Goal: Task Accomplishment & Management: Use online tool/utility

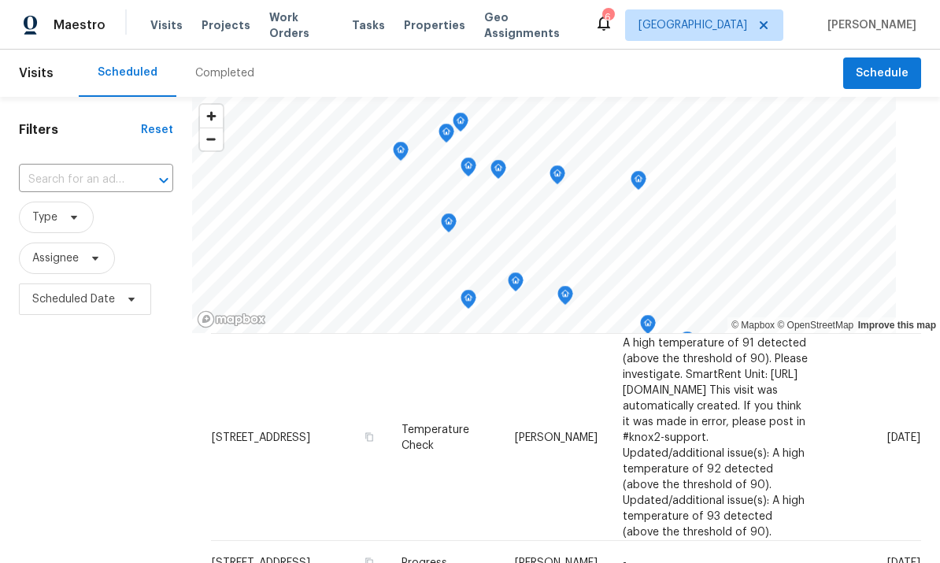
click at [423, 17] on span "Properties" at bounding box center [434, 25] width 61 height 16
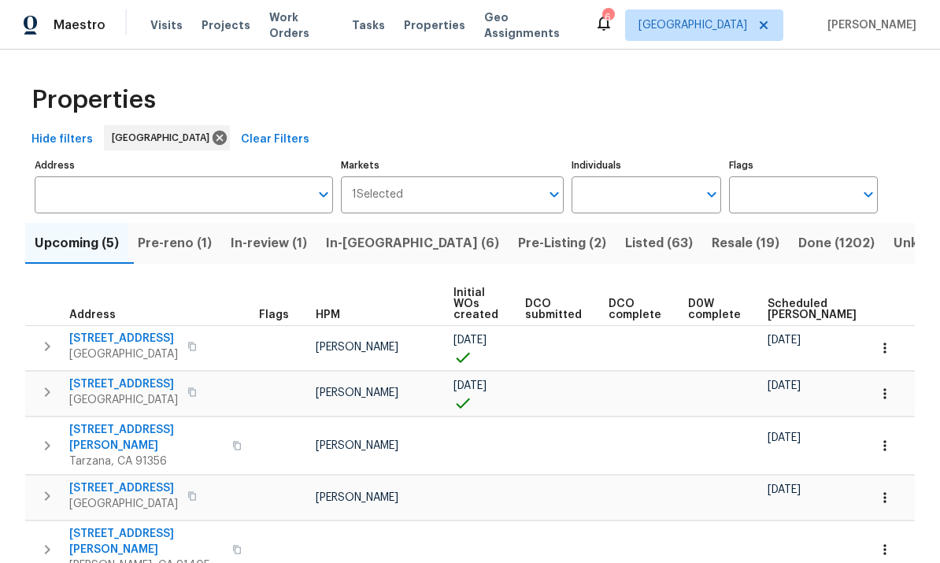
click at [637, 185] on input "Individuals" at bounding box center [634, 194] width 125 height 37
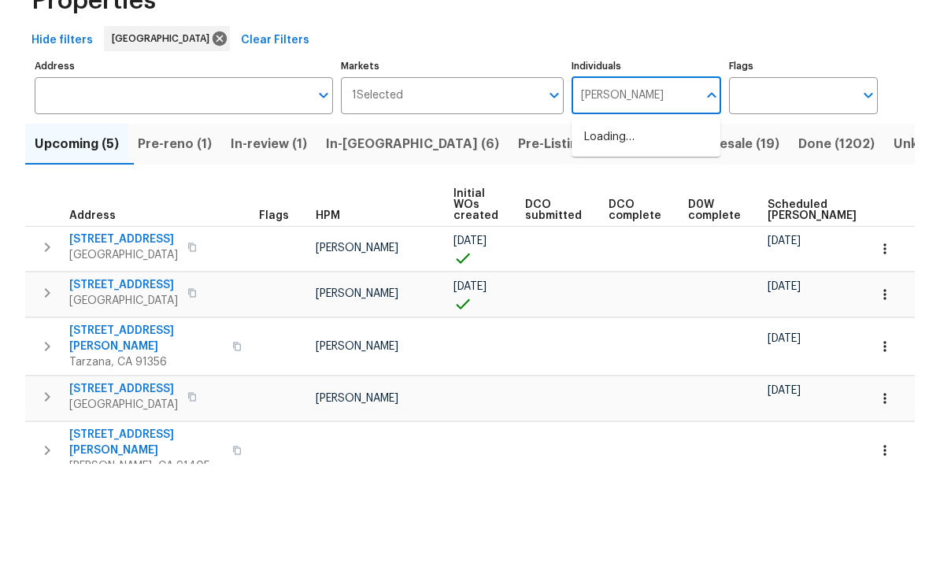
type input "frank"
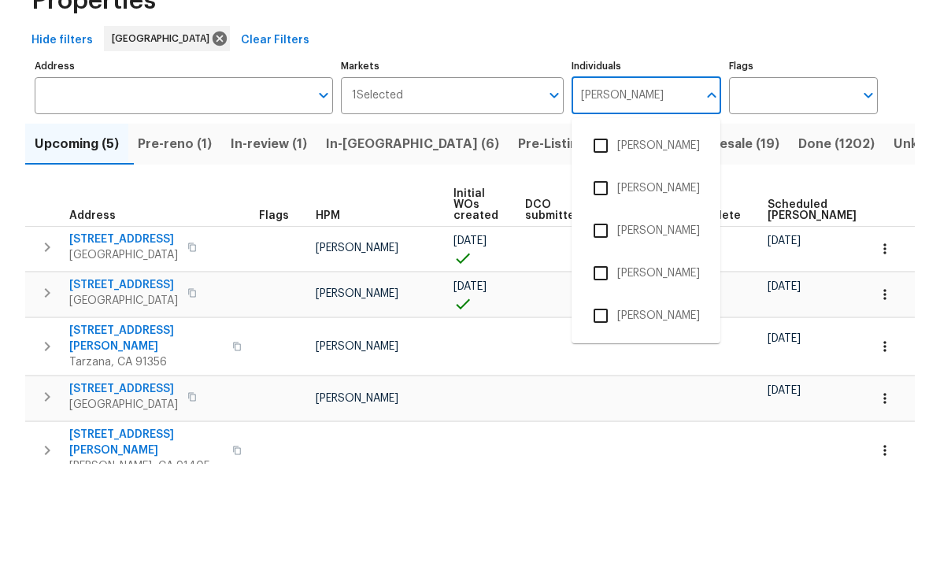
scroll to position [59, 0]
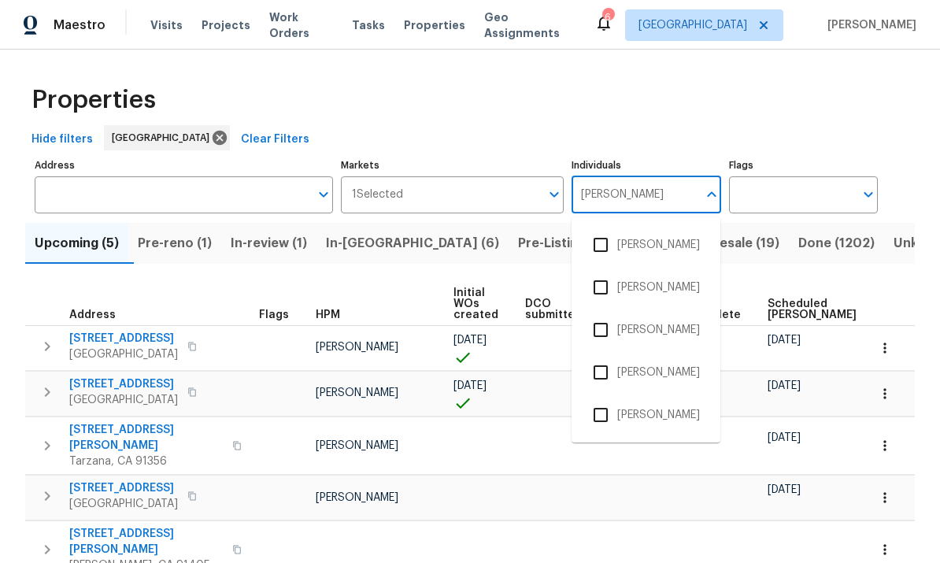
click at [595, 399] on input "checkbox" at bounding box center [600, 415] width 33 height 33
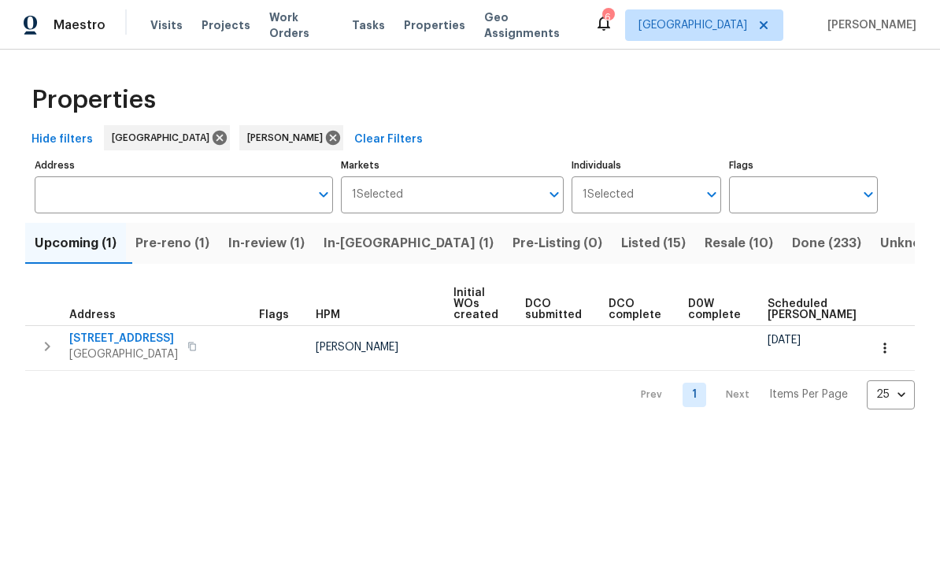
click at [176, 252] on span "Pre-reno (1)" at bounding box center [172, 243] width 74 height 22
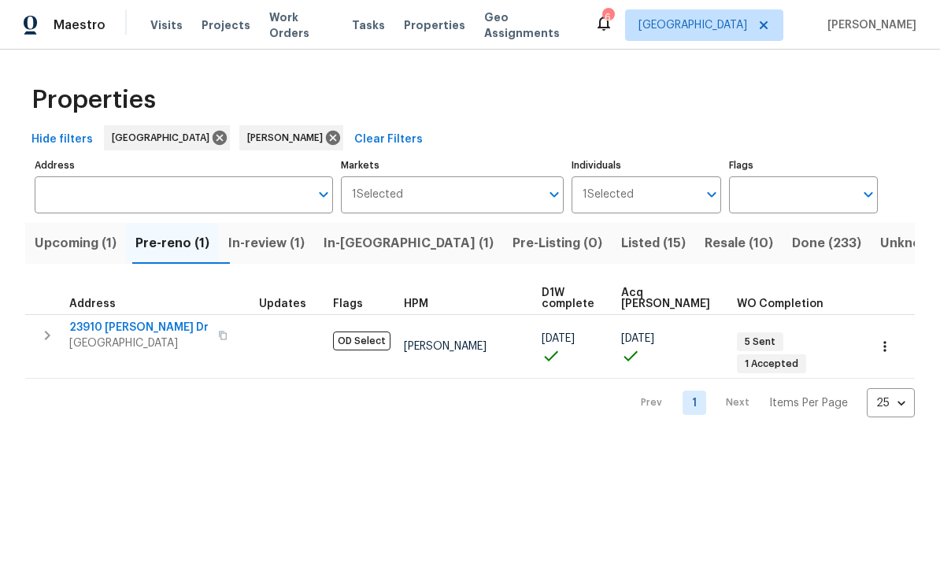
click at [116, 327] on span "23910 [PERSON_NAME] Dr" at bounding box center [138, 328] width 139 height 16
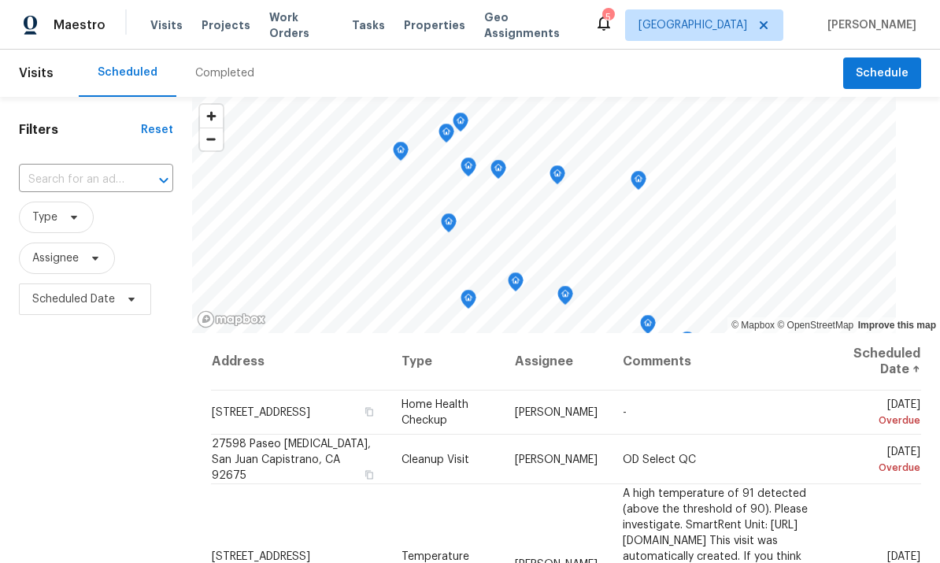
click at [300, 25] on span "Work Orders" at bounding box center [301, 25] width 64 height 32
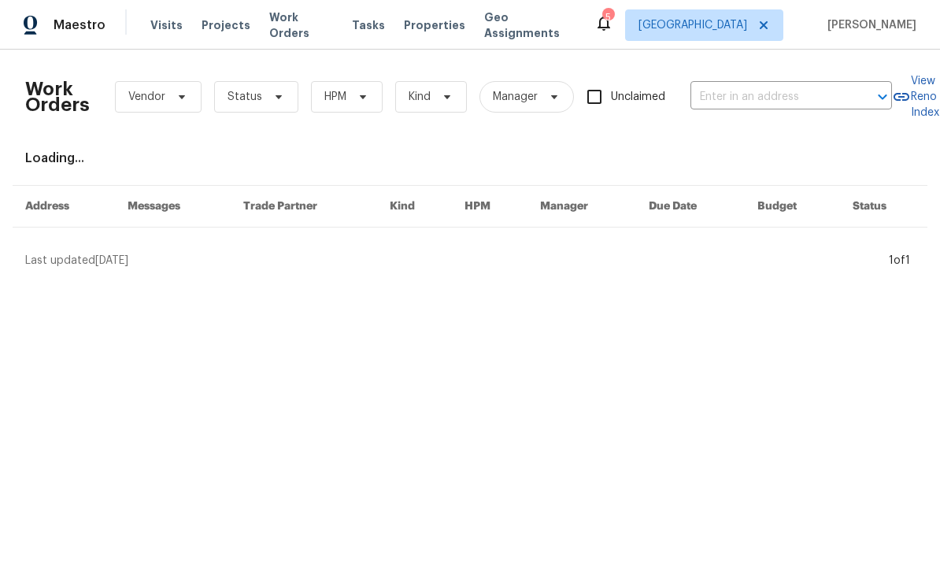
click at [771, 101] on input "text" at bounding box center [770, 97] width 158 height 24
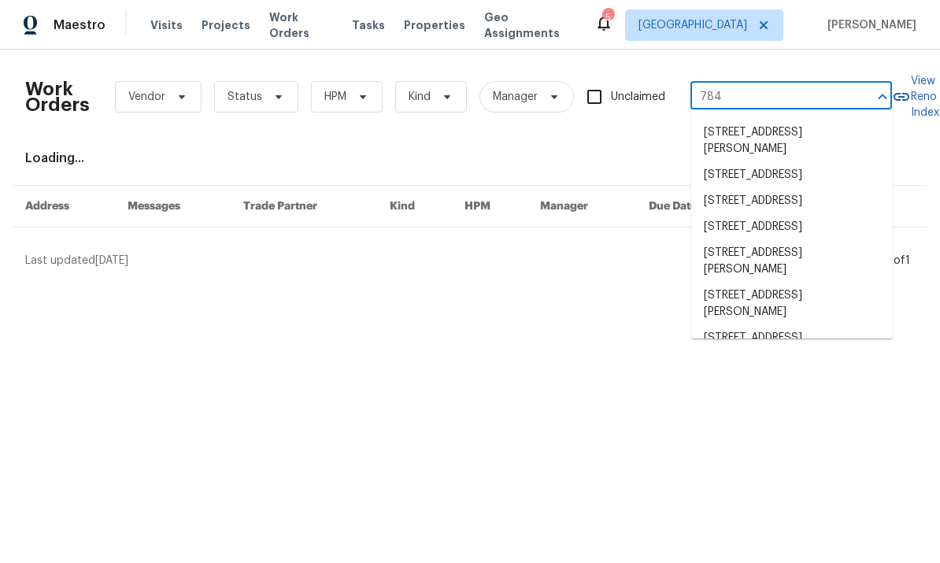
type input "7840"
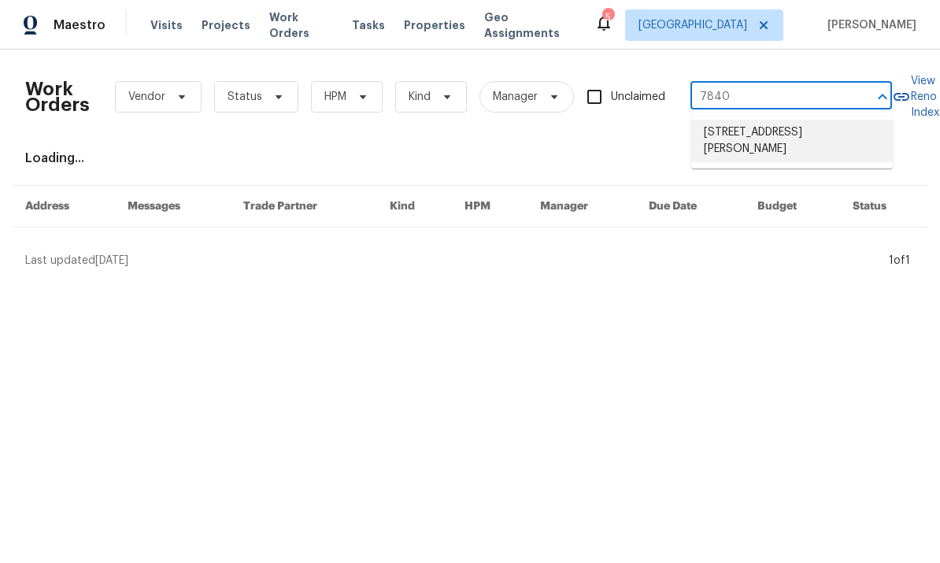
click at [792, 143] on li "7840 Hillary Dr, West Hills, CA 91304" at bounding box center [792, 141] width 202 height 43
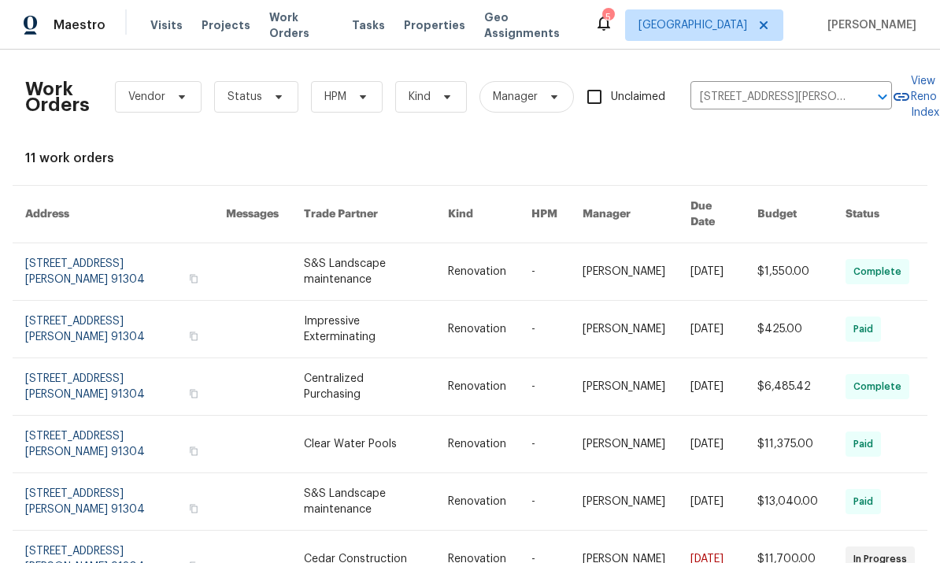
click at [703, 244] on link at bounding box center [724, 271] width 67 height 57
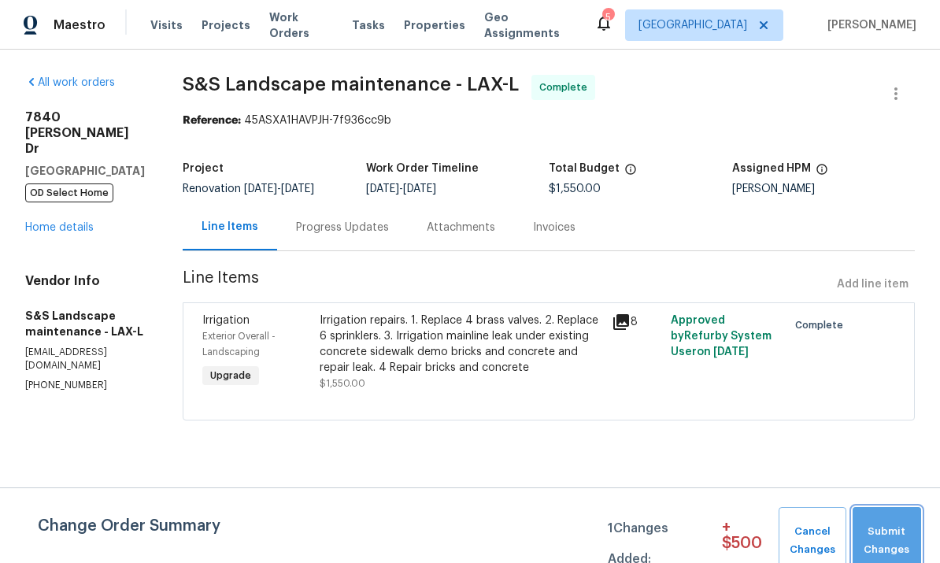
click at [877, 531] on span "Submit Changes" at bounding box center [887, 541] width 53 height 36
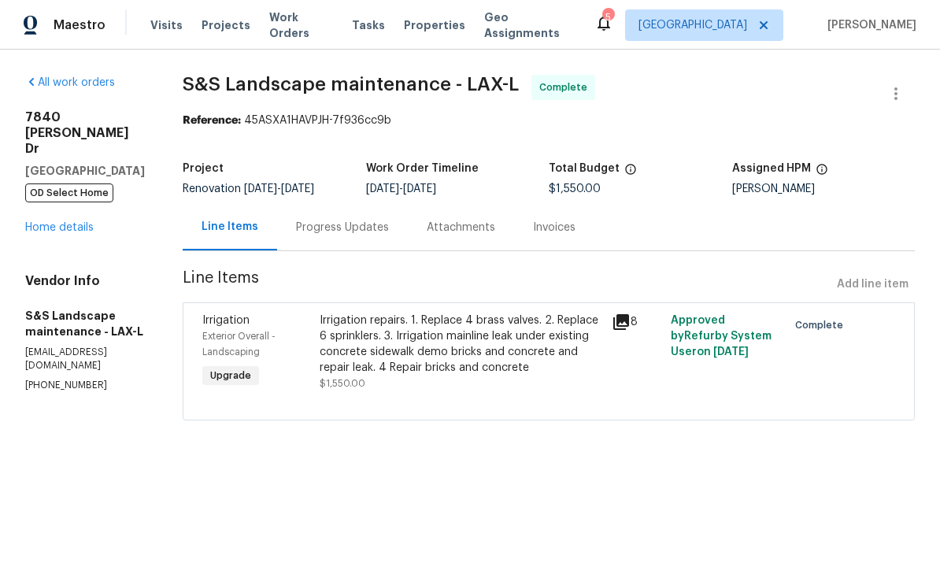
click at [76, 222] on link "Home details" at bounding box center [59, 227] width 69 height 11
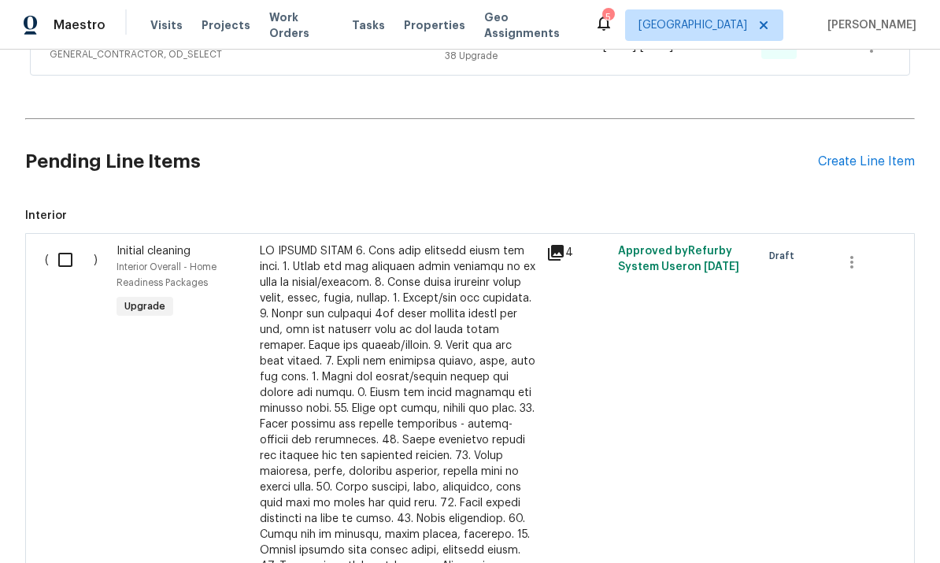
scroll to position [992, 0]
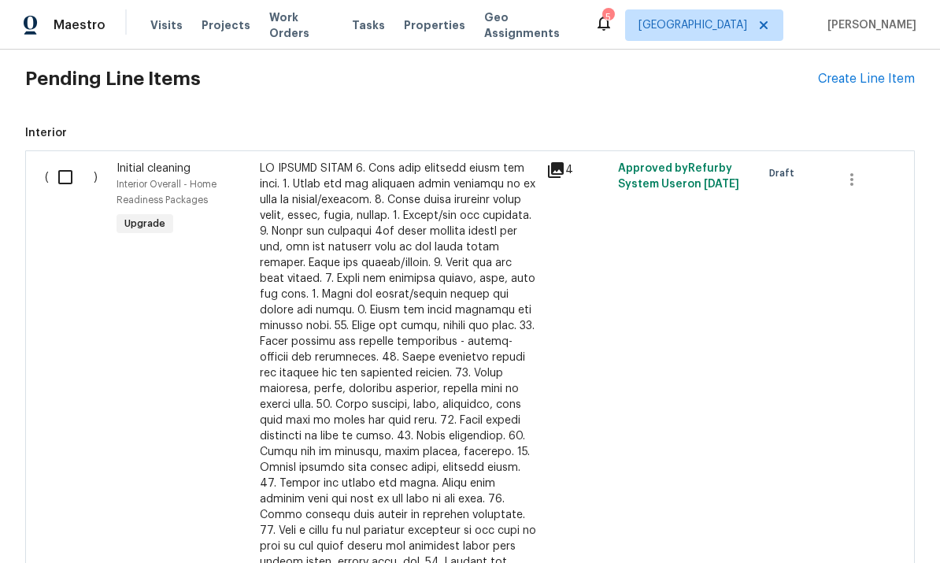
click at [74, 174] on input "checkbox" at bounding box center [71, 177] width 45 height 33
checkbox input "true"
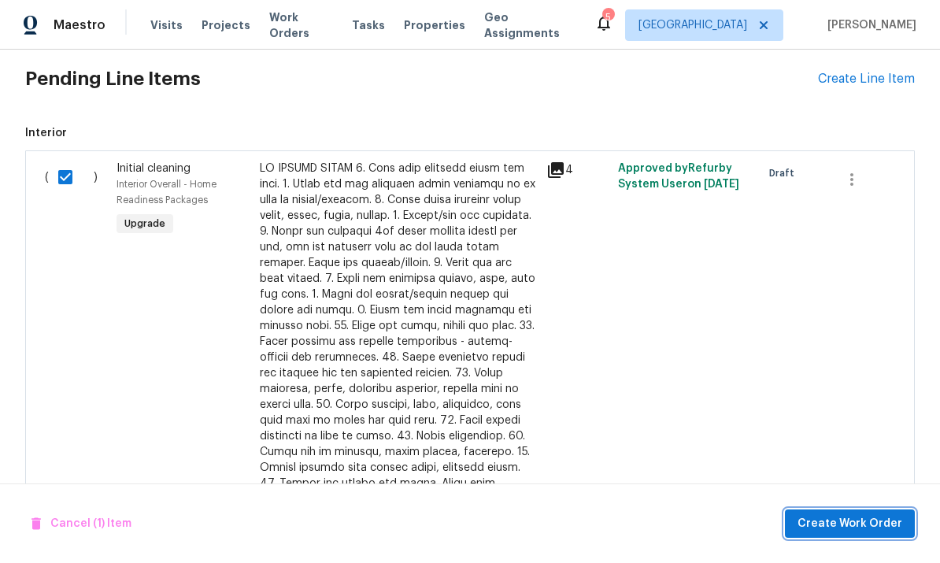
click at [845, 523] on span "Create Work Order" at bounding box center [850, 524] width 105 height 20
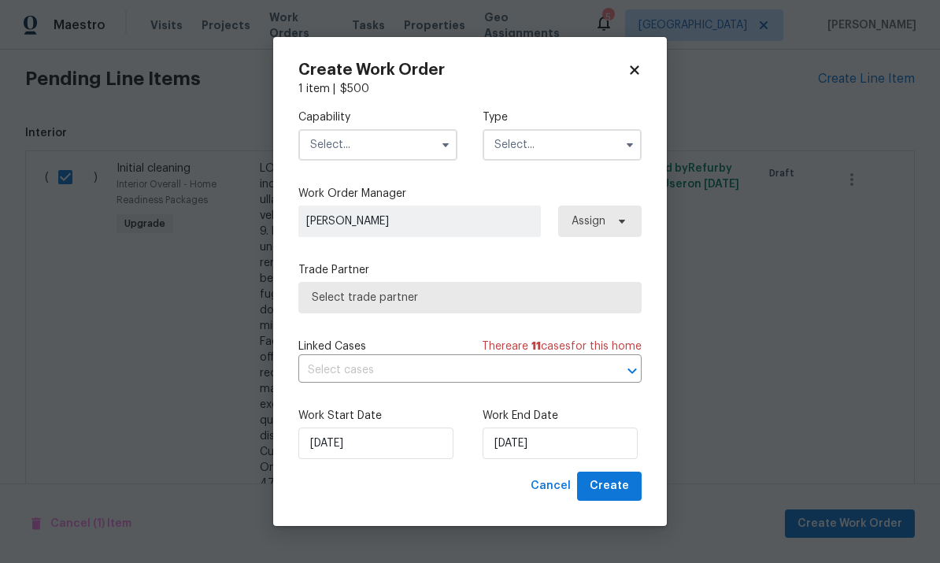
click at [386, 130] on input "text" at bounding box center [377, 145] width 159 height 32
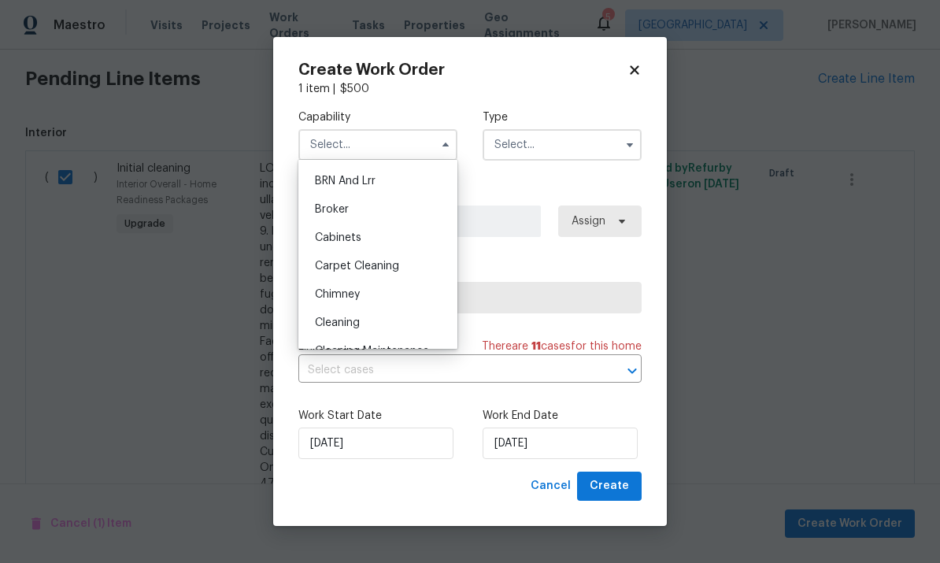
scroll to position [132, 0]
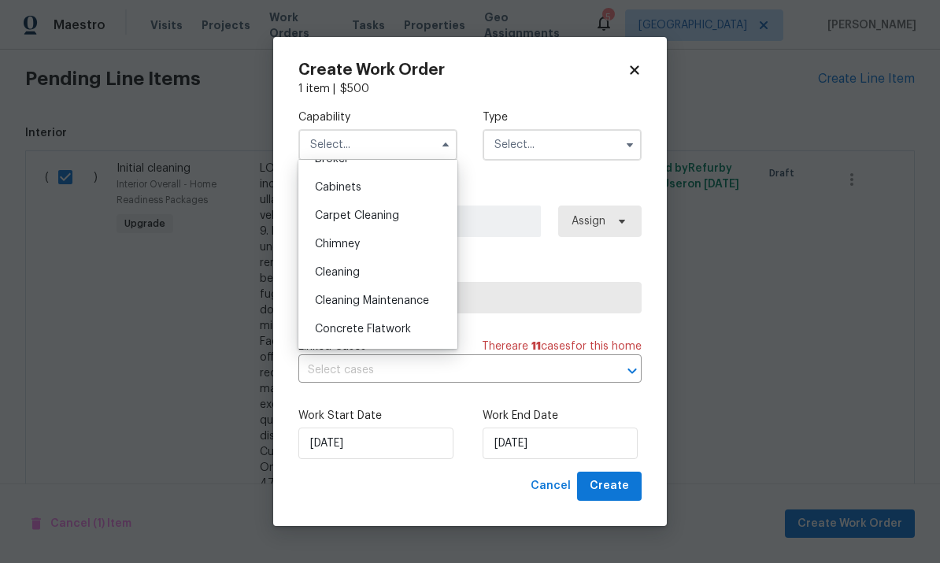
click at [379, 276] on div "Cleaning" at bounding box center [377, 272] width 151 height 28
type input "Cleaning"
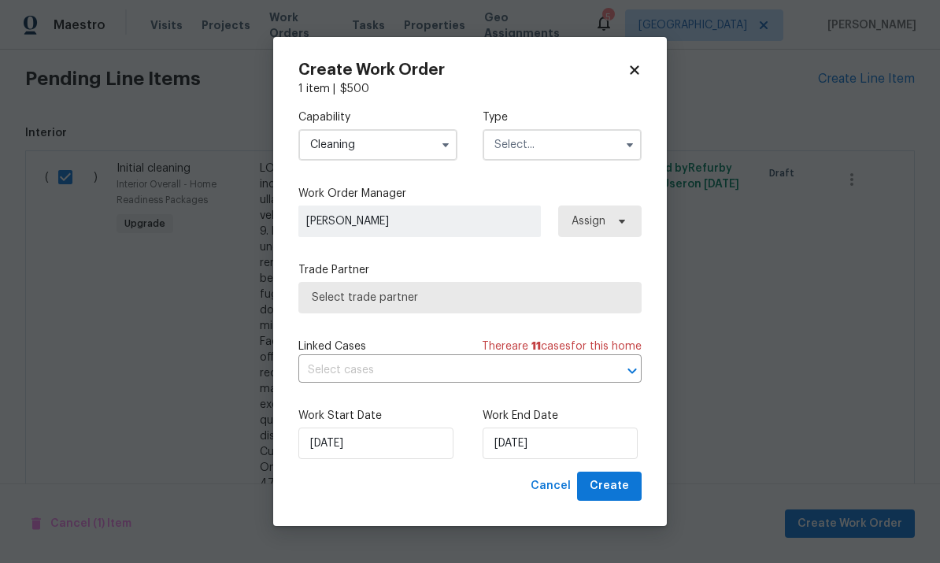
click at [576, 141] on input "text" at bounding box center [562, 145] width 159 height 32
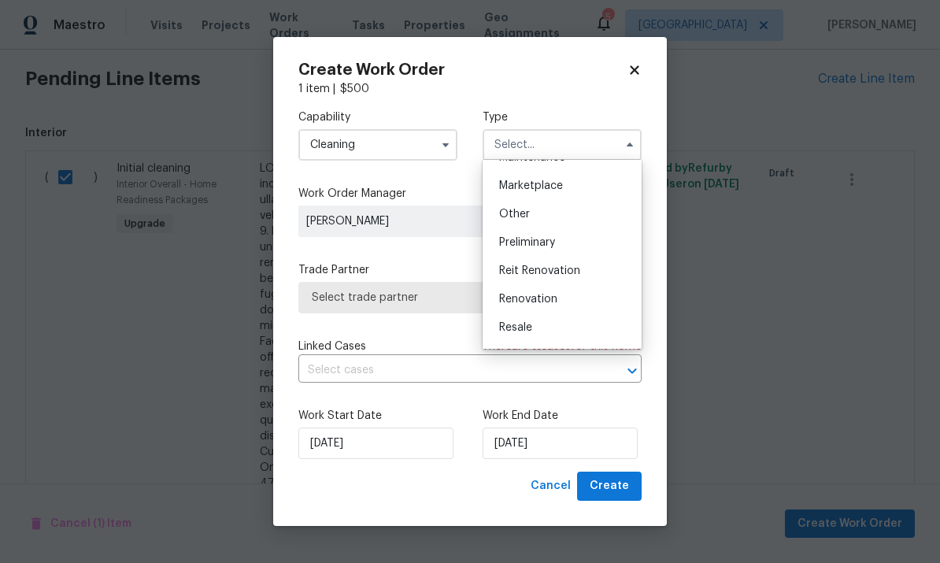
scroll to position [302, 0]
click at [576, 275] on div "Renovation" at bounding box center [562, 273] width 151 height 28
type input "Renovation"
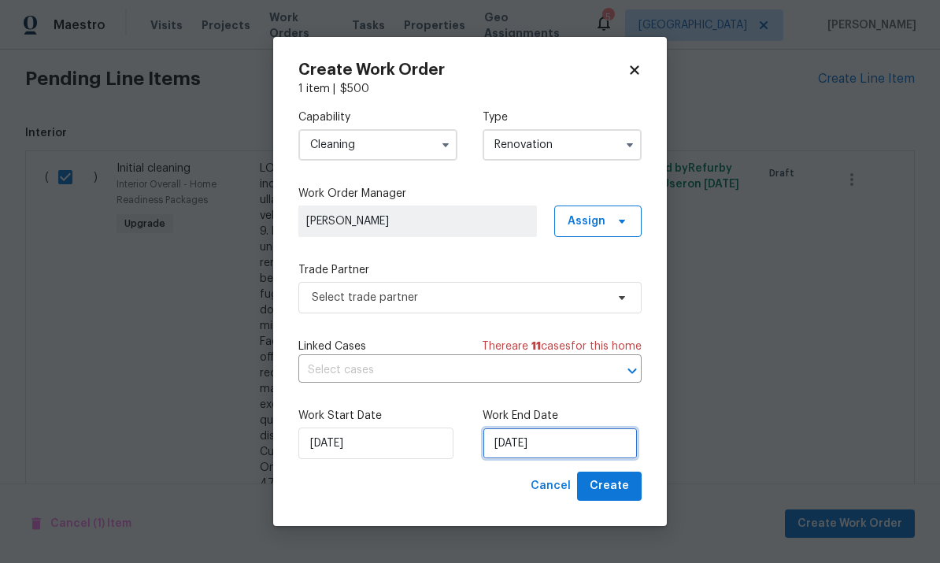
click at [587, 452] on input "[DATE]" at bounding box center [560, 444] width 155 height 32
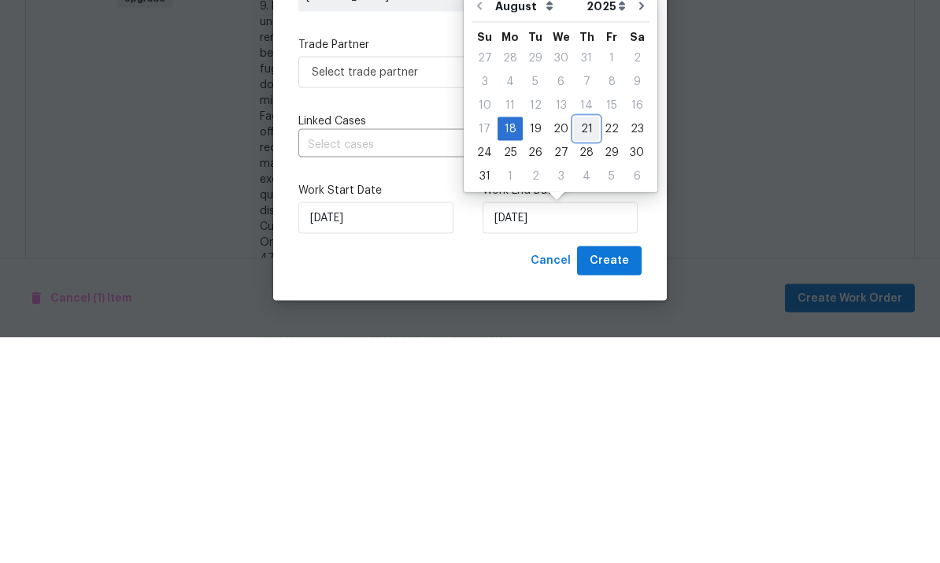
click at [583, 343] on div "21" at bounding box center [586, 354] width 25 height 22
type input "8/21/2025"
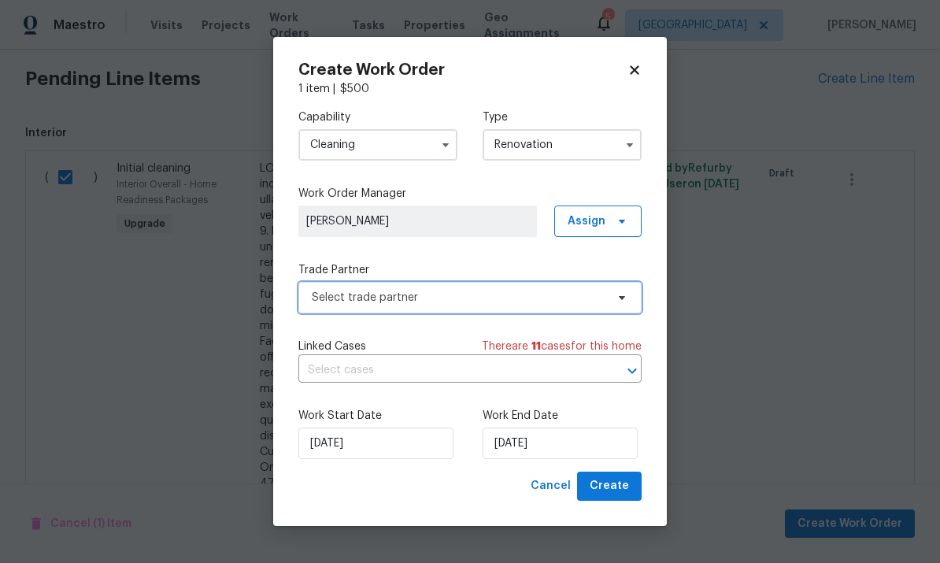
click at [591, 298] on span "Select trade partner" at bounding box center [459, 298] width 294 height 16
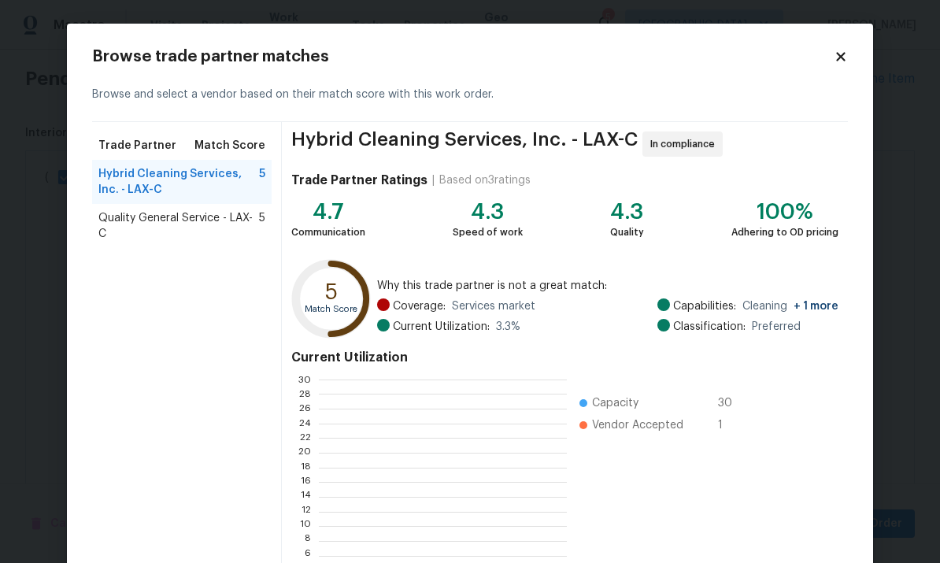
scroll to position [221, 247]
click at [214, 229] on span "Quality General Service - LAX-C" at bounding box center [178, 226] width 161 height 32
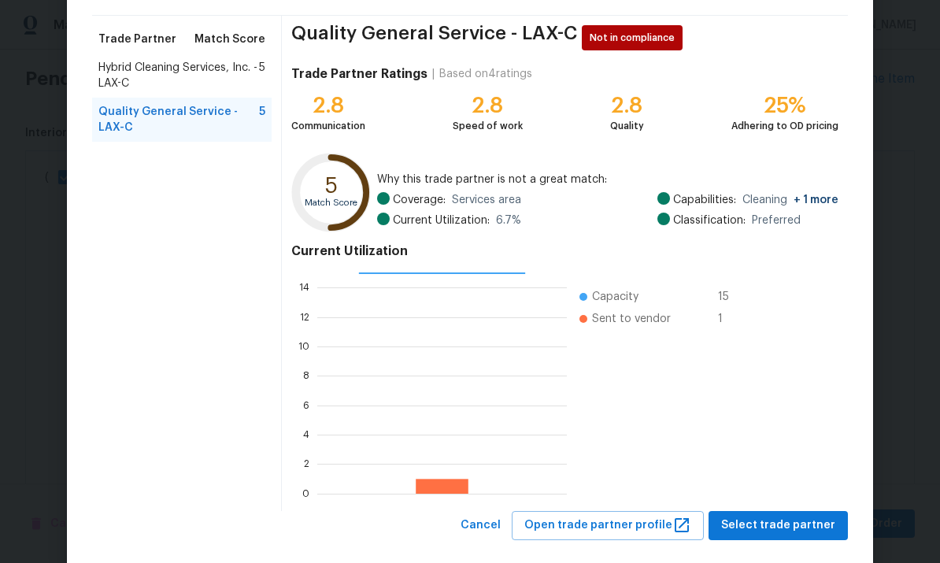
scroll to position [106, 0]
click at [792, 532] on span "Select trade partner" at bounding box center [778, 527] width 114 height 20
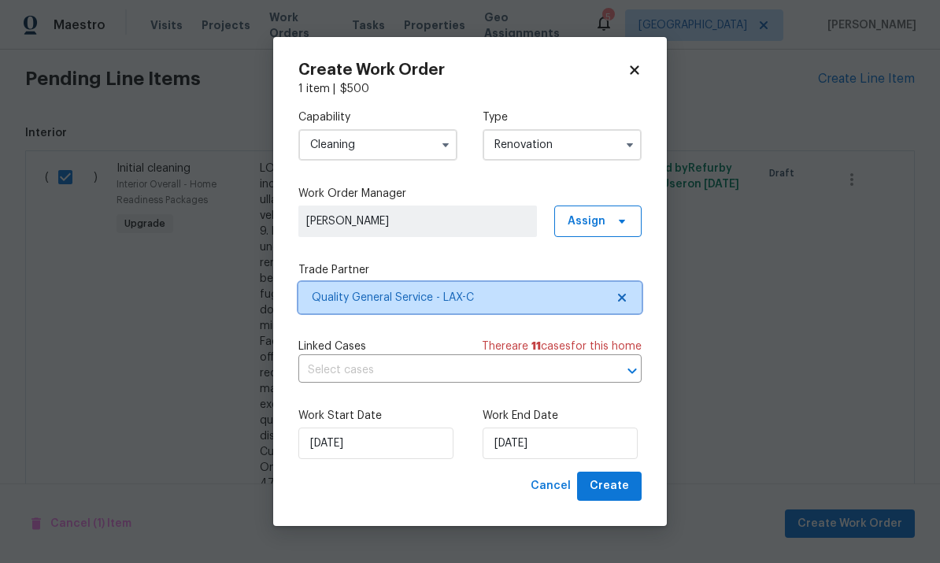
scroll to position [0, 0]
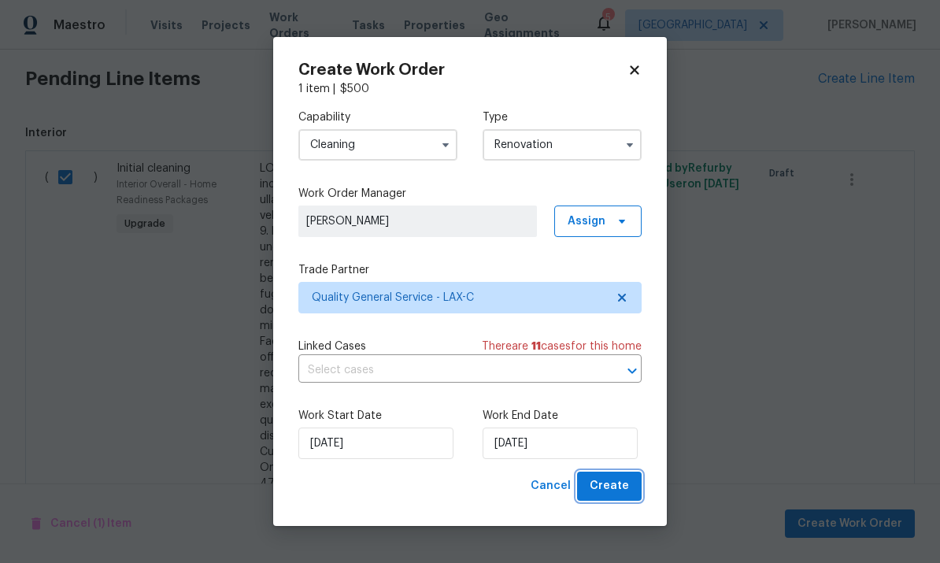
click at [621, 491] on span "Create" at bounding box center [609, 486] width 39 height 20
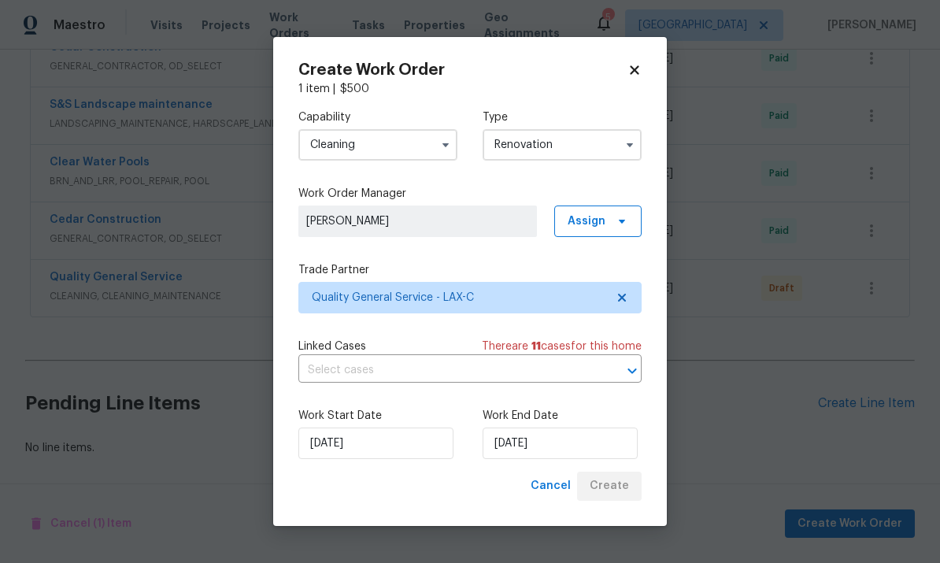
scroll to position [665, 0]
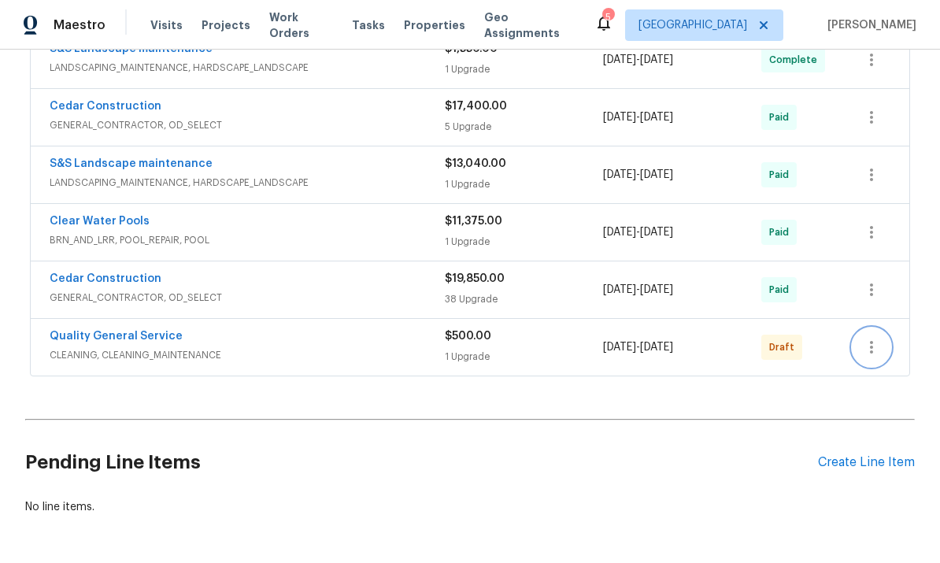
click at [874, 338] on icon "button" at bounding box center [871, 347] width 19 height 19
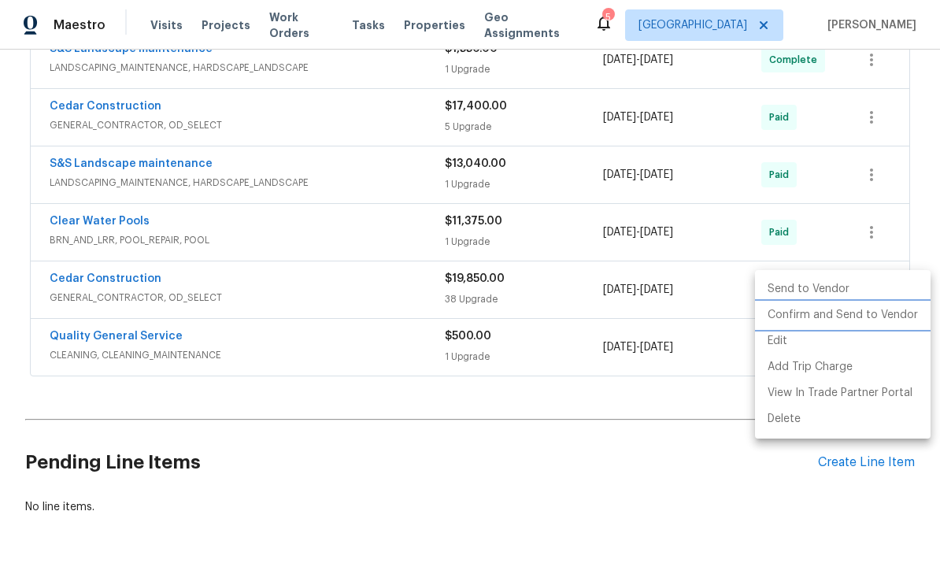
click at [809, 312] on li "Confirm and Send to Vendor" at bounding box center [843, 315] width 176 height 26
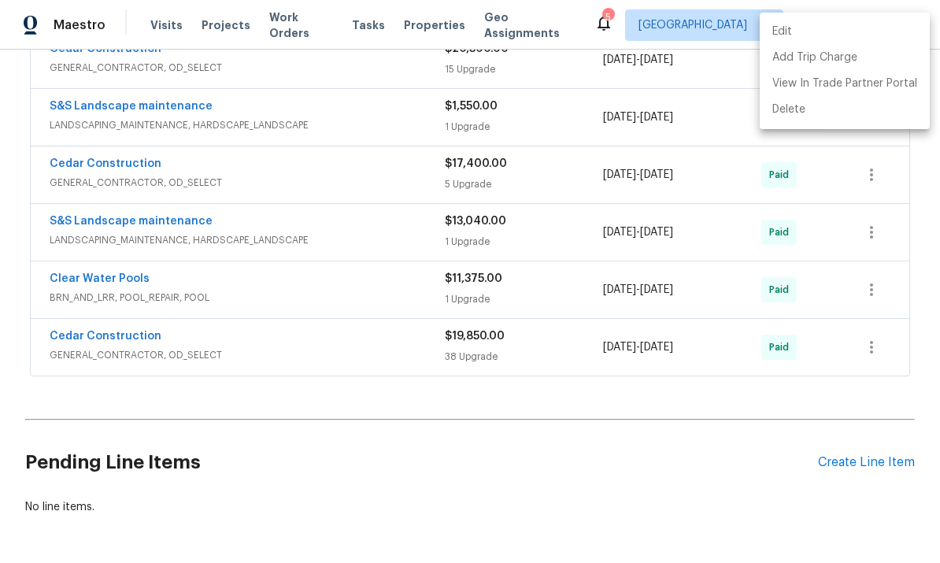
click at [617, 473] on div at bounding box center [470, 281] width 940 height 563
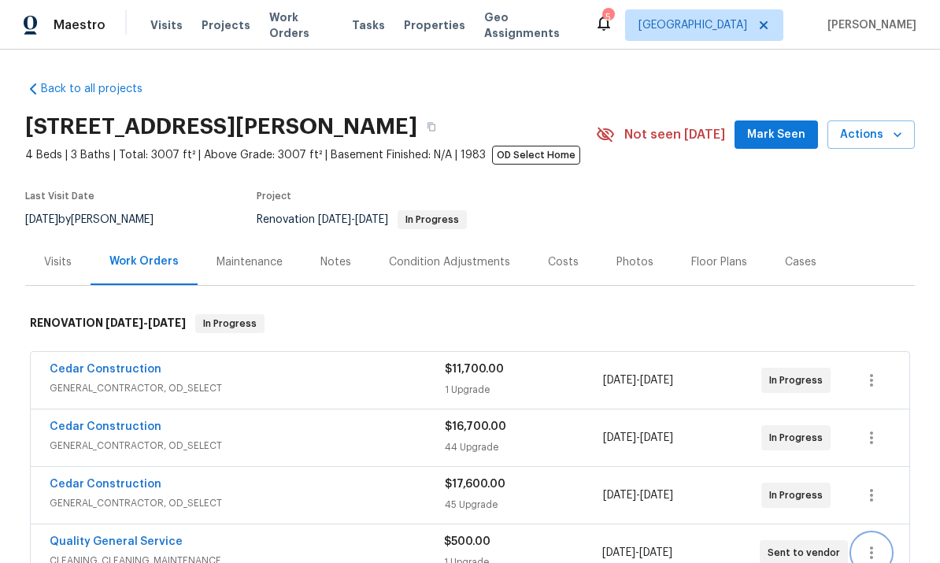
scroll to position [0, 0]
click at [778, 151] on section "7840 Hillary Dr, West Hills, CA 91304 4 Beds | 3 Baths | Total: 3007 ft² | Abov…" at bounding box center [470, 172] width 890 height 132
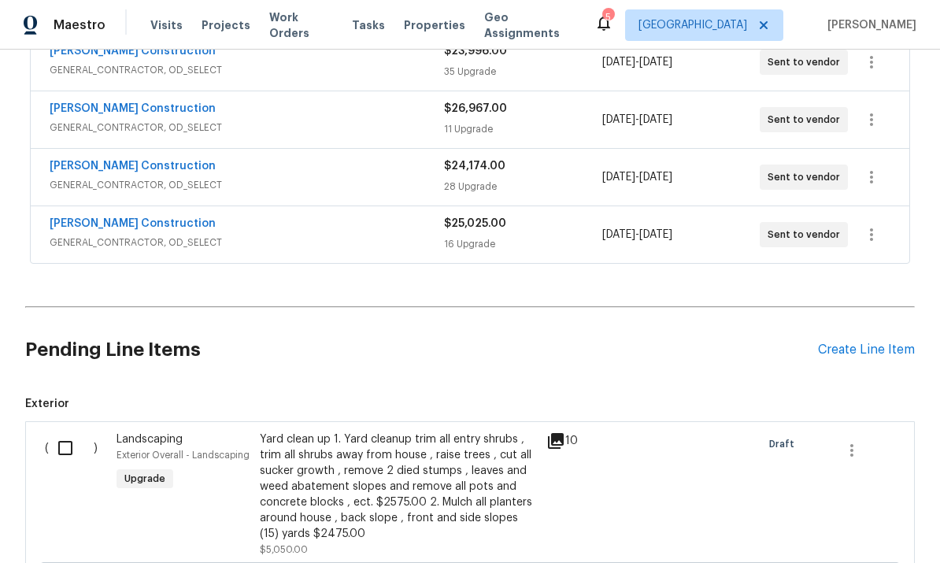
scroll to position [346, 0]
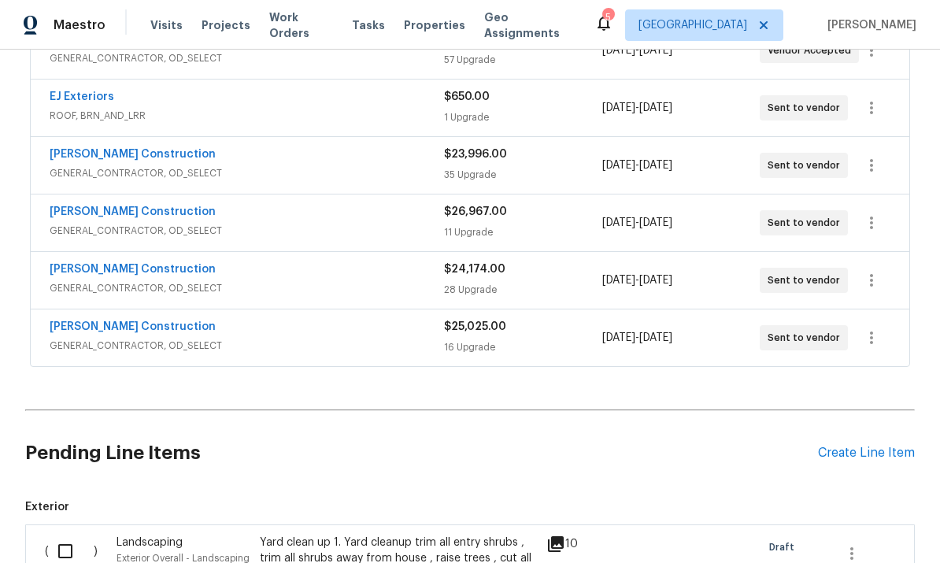
click at [93, 321] on link "[PERSON_NAME] Construction" at bounding box center [133, 326] width 166 height 11
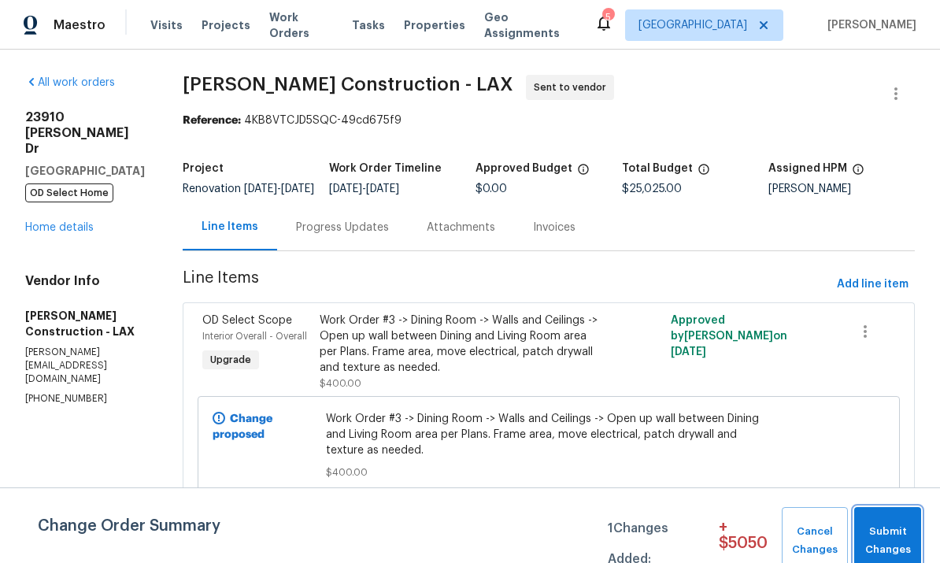
click at [881, 525] on span "Submit Changes" at bounding box center [887, 541] width 51 height 36
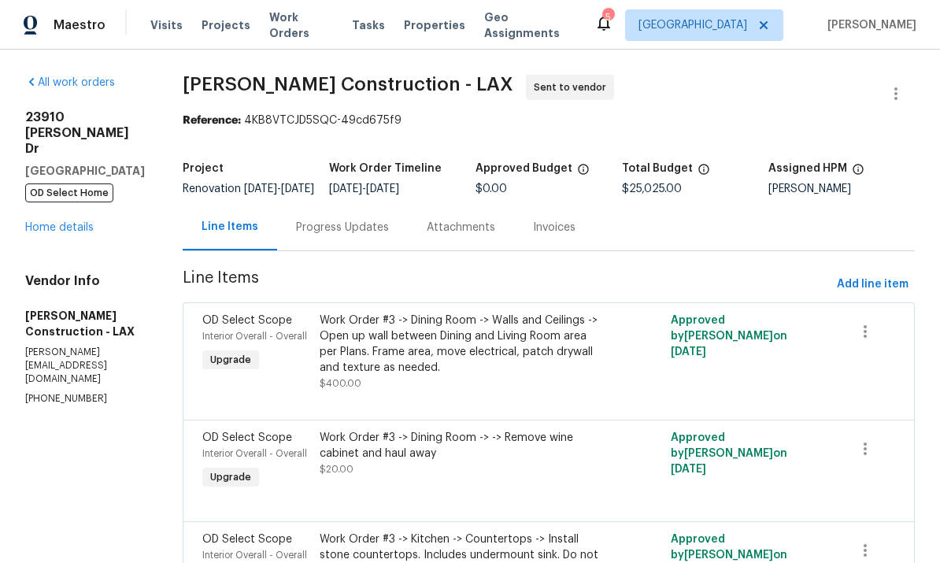
click at [47, 222] on link "Home details" at bounding box center [59, 227] width 69 height 11
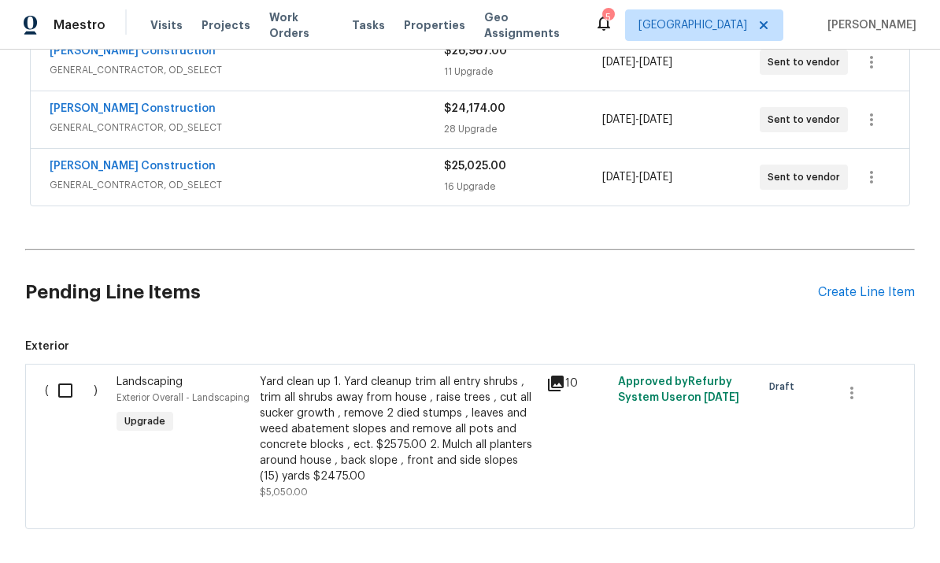
scroll to position [506, 0]
click at [56, 385] on input "checkbox" at bounding box center [71, 391] width 45 height 33
checkbox input "true"
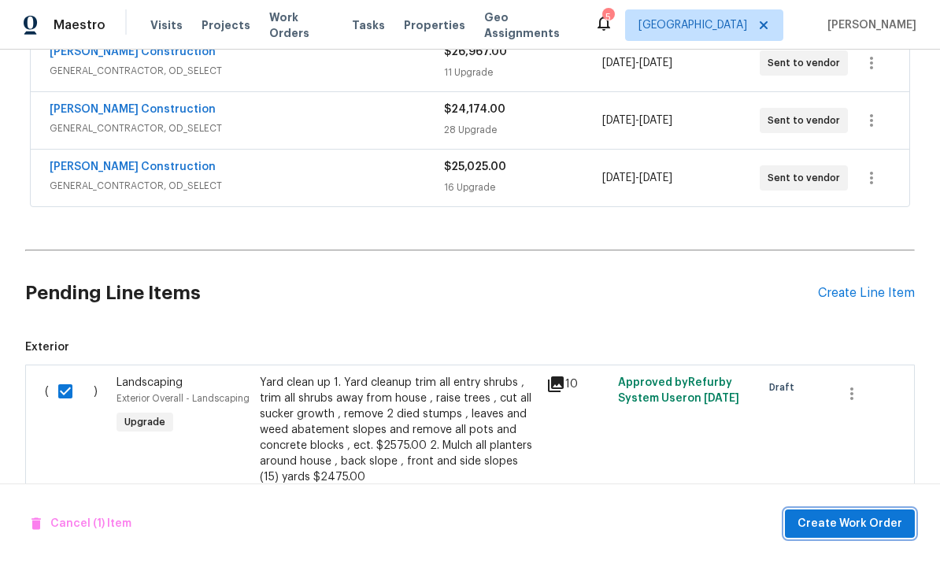
click at [854, 534] on button "Create Work Order" at bounding box center [850, 524] width 130 height 29
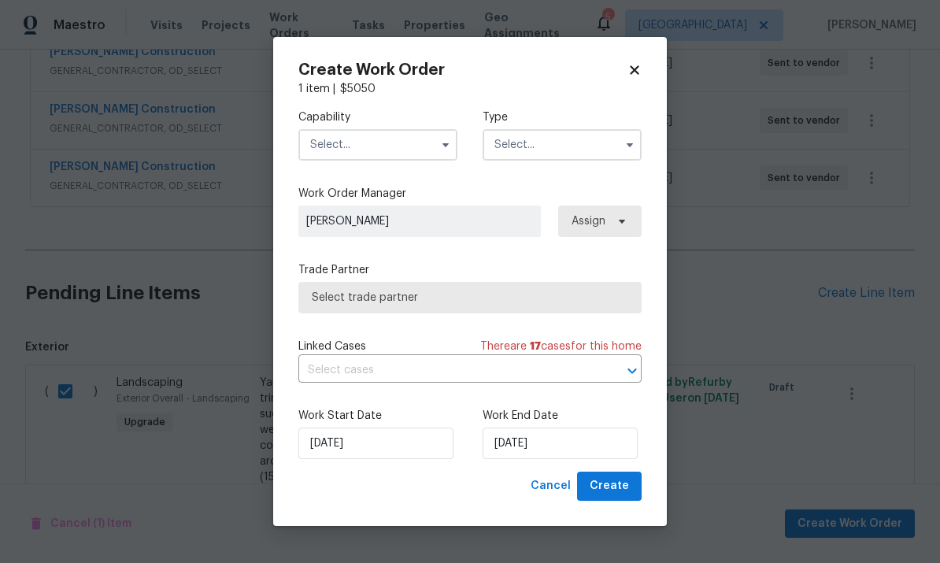
click at [368, 158] on input "text" at bounding box center [377, 145] width 159 height 32
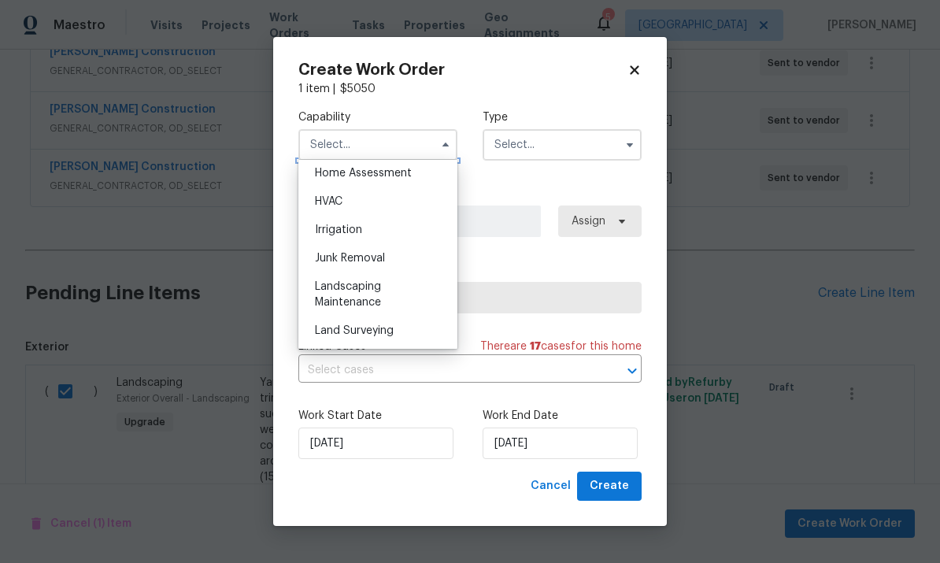
scroll to position [962, 0]
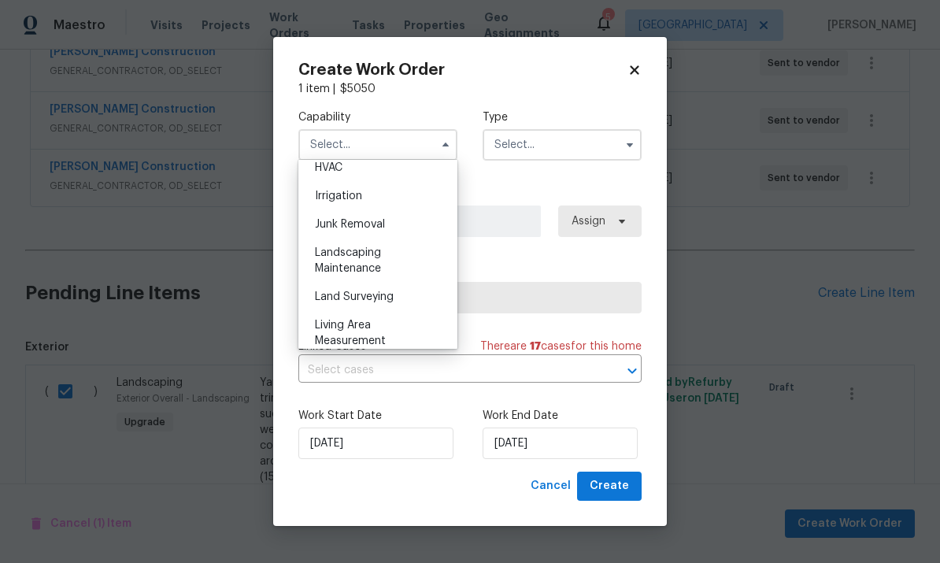
click at [379, 258] on div "Landscaping Maintenance" at bounding box center [377, 261] width 151 height 44
type input "Landscaping Maintenance"
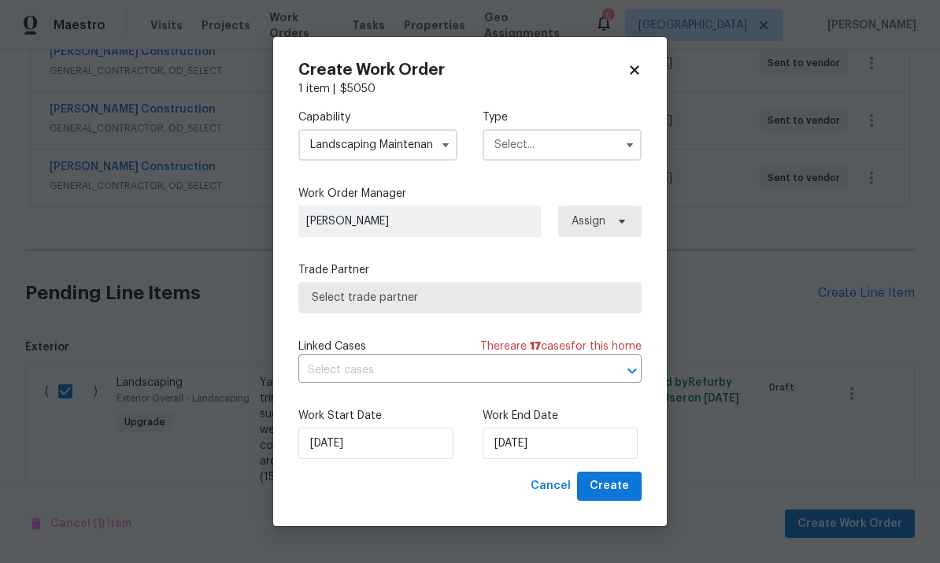
click at [601, 142] on input "text" at bounding box center [562, 145] width 159 height 32
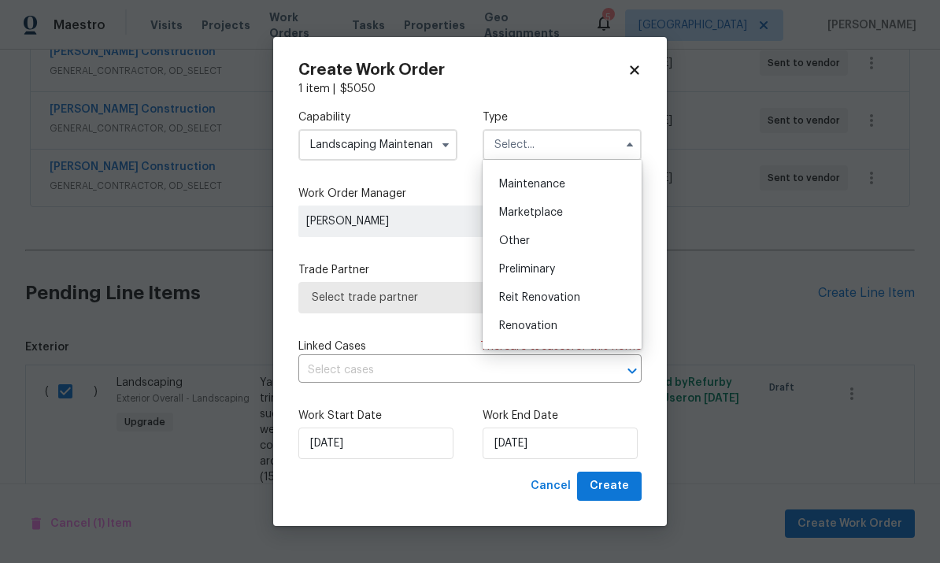
scroll to position [271, 0]
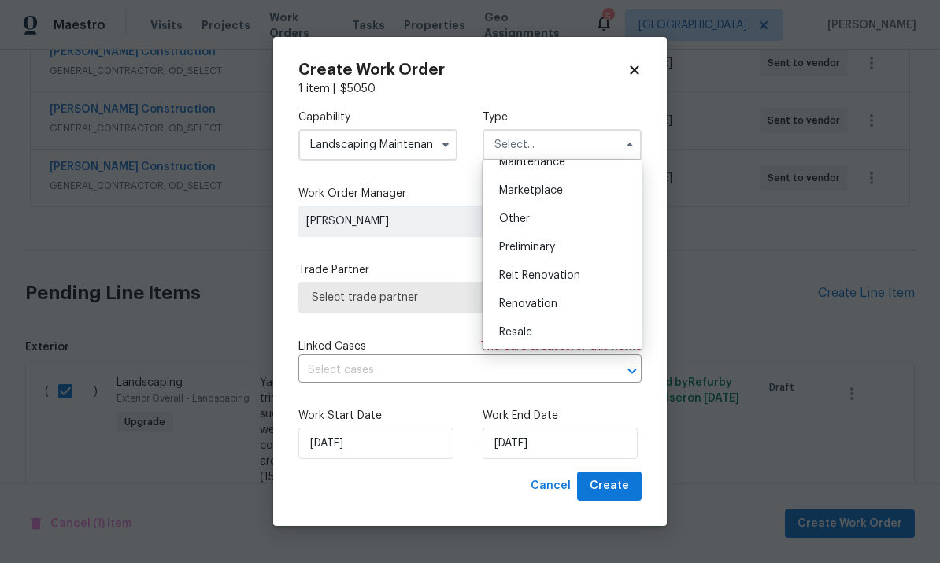
click at [568, 301] on div "Renovation" at bounding box center [562, 304] width 151 height 28
type input "Renovation"
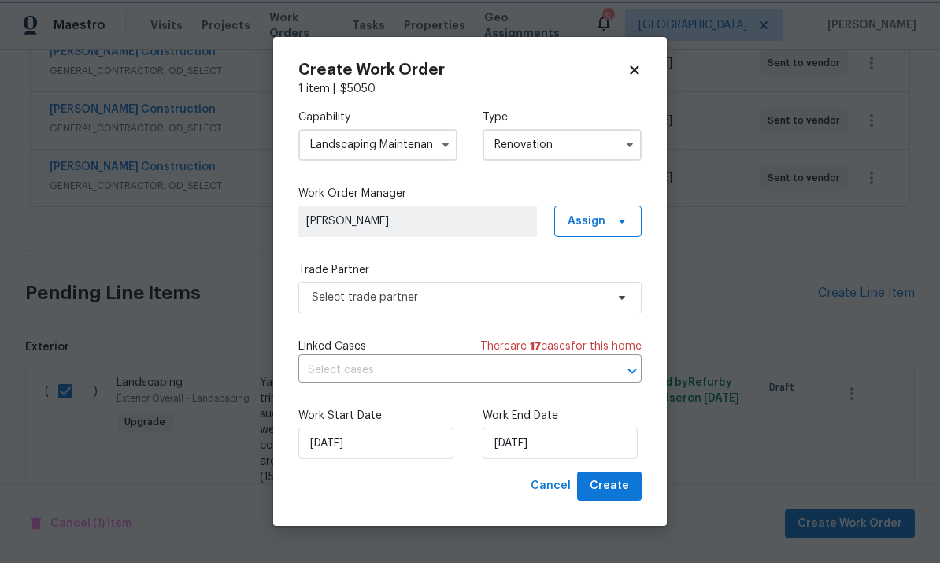
scroll to position [0, 0]
click at [590, 429] on input "[DATE]" at bounding box center [560, 444] width 155 height 32
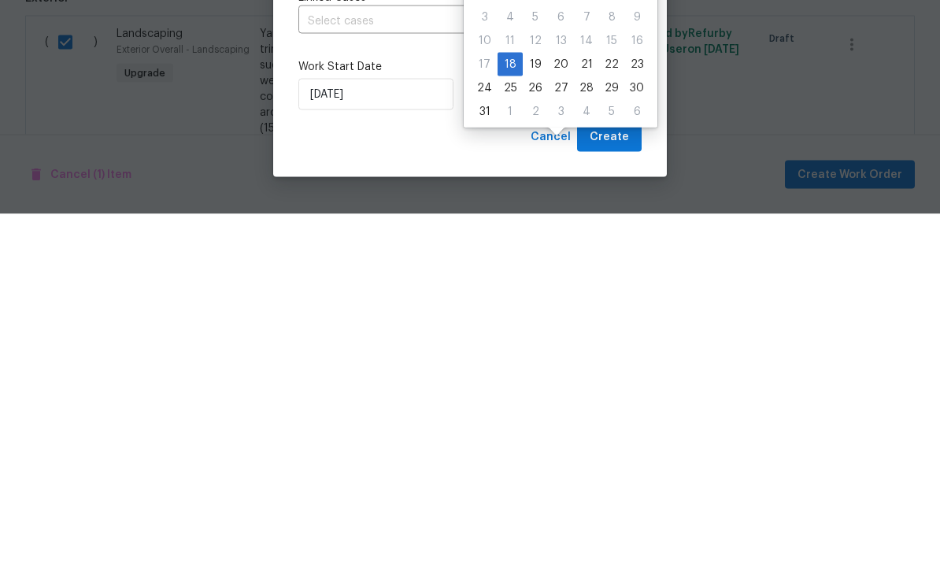
scroll to position [59, 0]
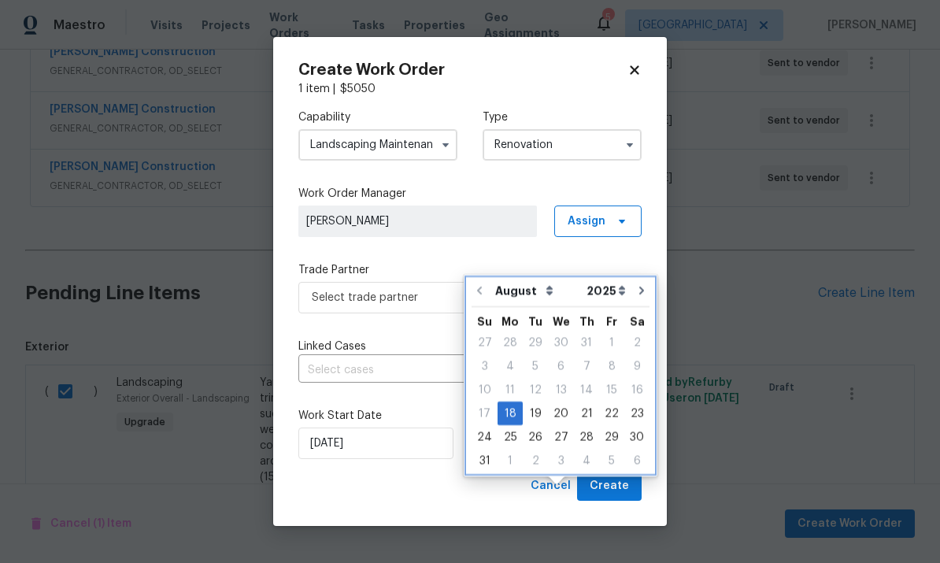
click at [640, 284] on icon "Go to next month" at bounding box center [642, 290] width 13 height 13
type input "[DATE]"
select select "8"
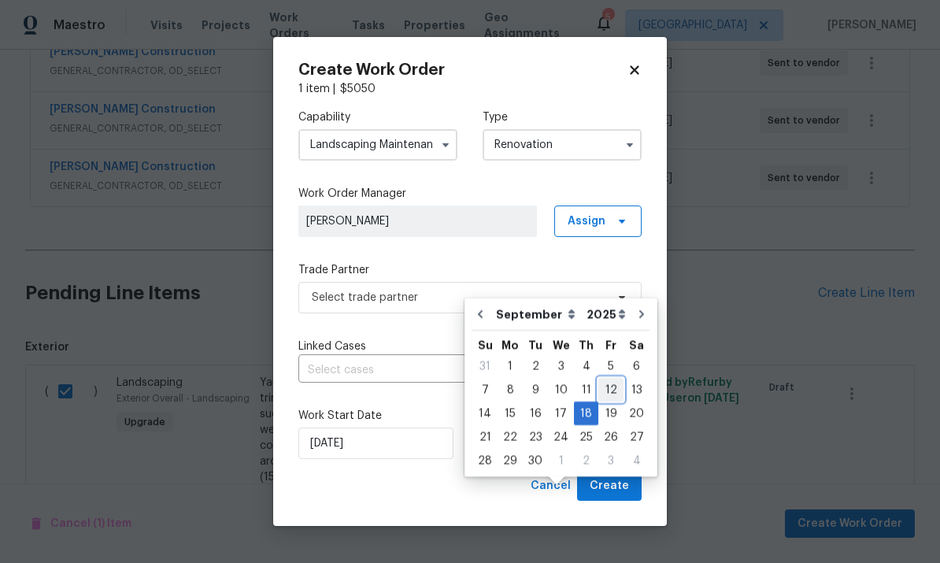
click at [610, 379] on div "12" at bounding box center [611, 390] width 25 height 22
type input "[DATE]"
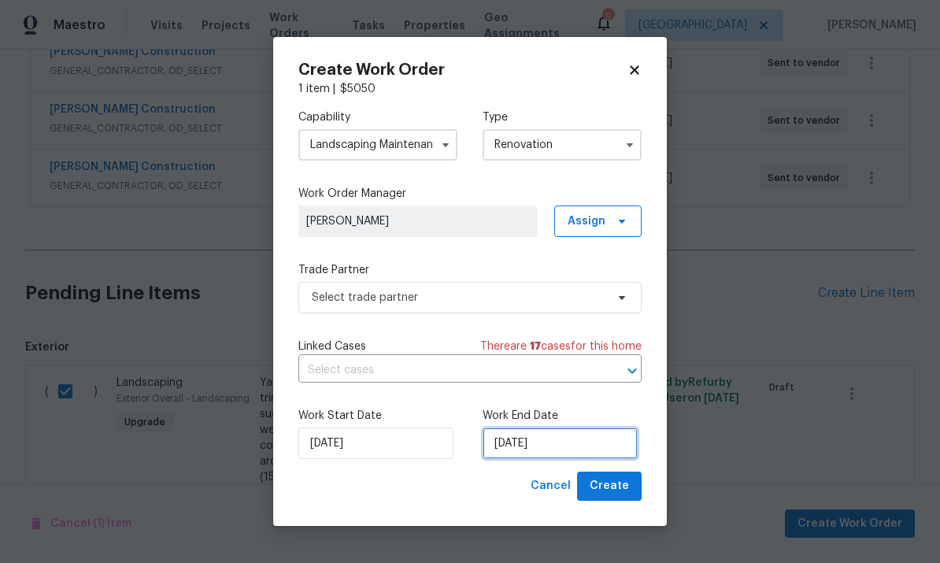
click at [582, 447] on input "[DATE]" at bounding box center [560, 444] width 155 height 32
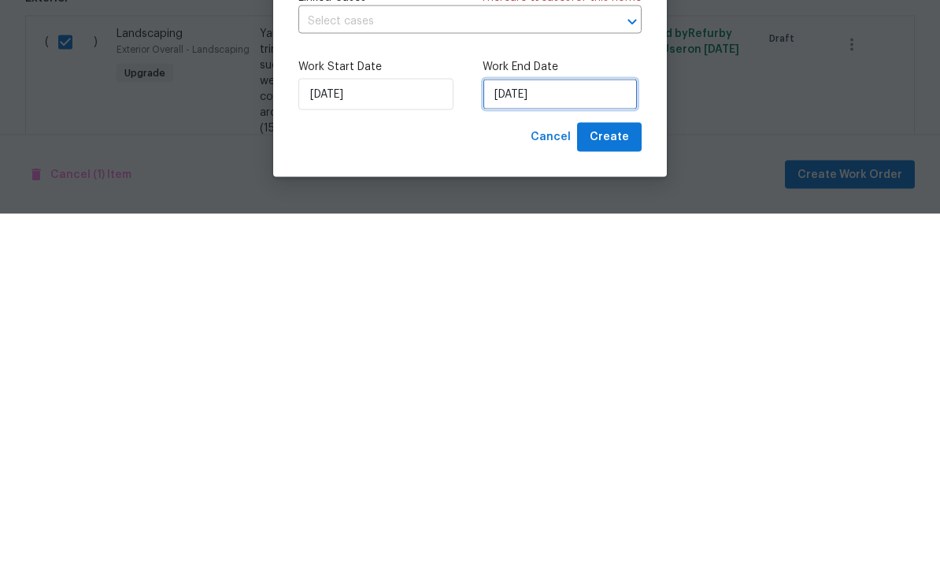
select select "8"
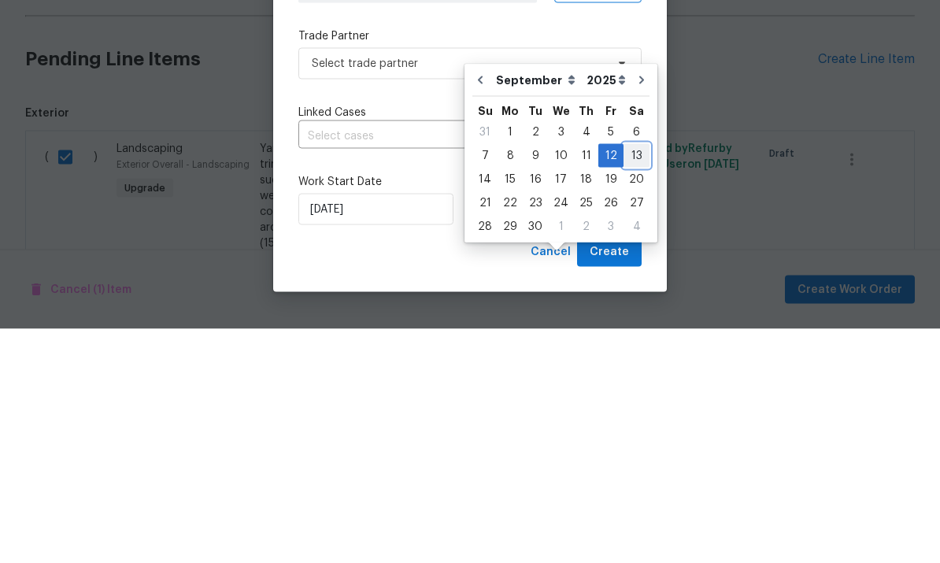
click at [635, 379] on div "13" at bounding box center [637, 390] width 26 height 22
type input "[DATE]"
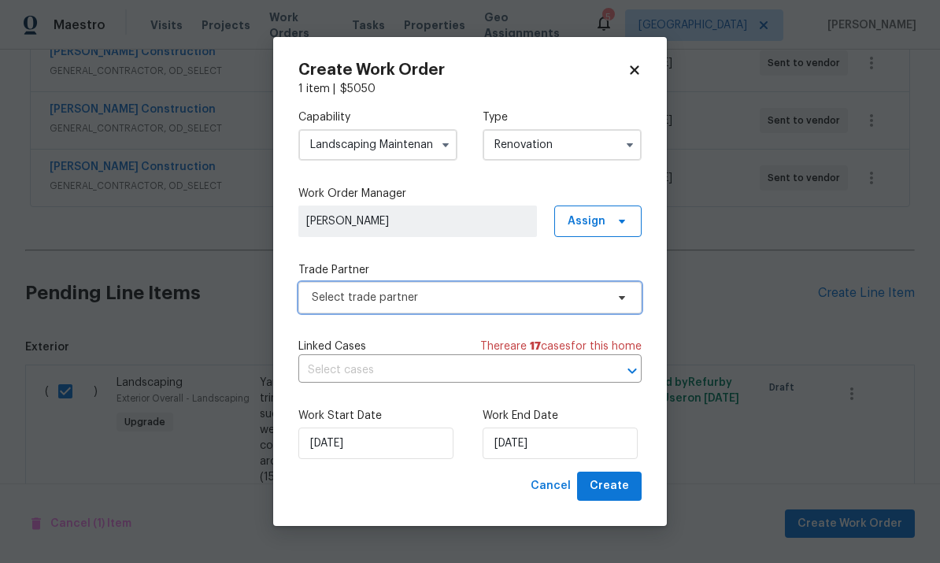
click at [610, 284] on span "Select trade partner" at bounding box center [469, 298] width 343 height 32
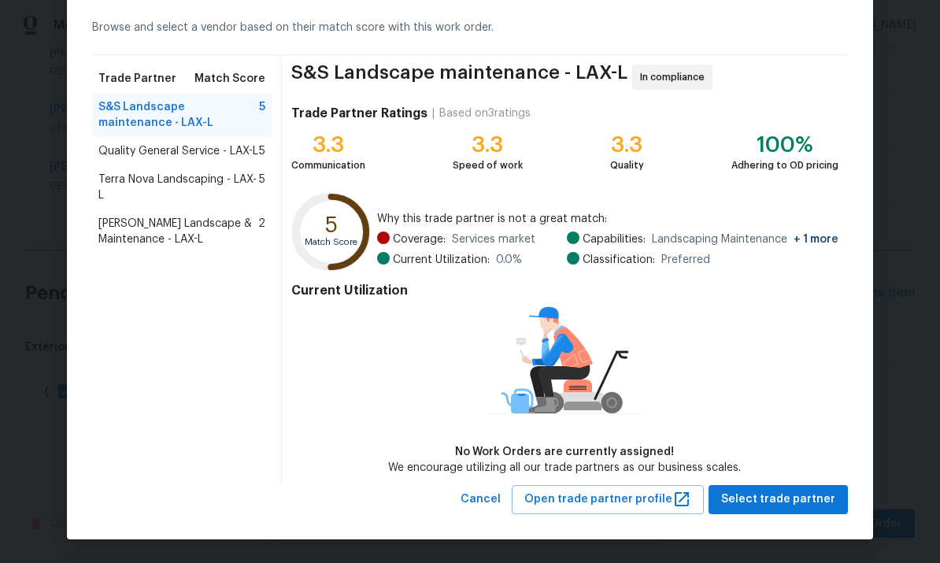
scroll to position [66, 0]
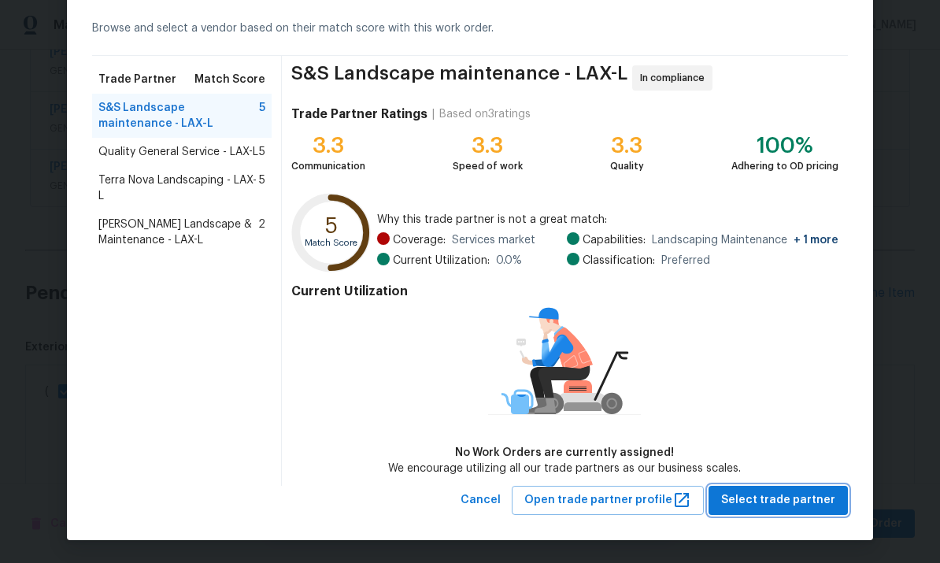
click at [788, 503] on span "Select trade partner" at bounding box center [778, 501] width 114 height 20
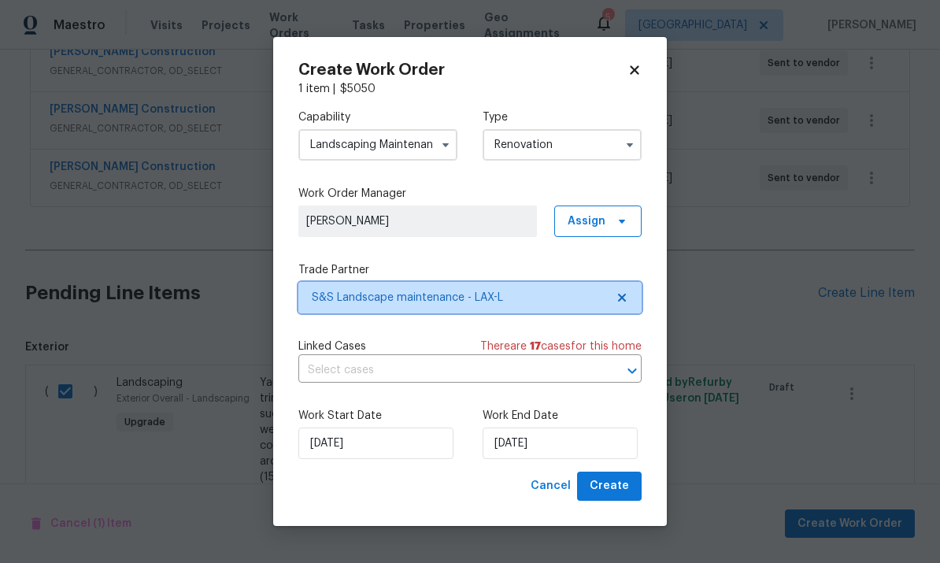
scroll to position [0, 0]
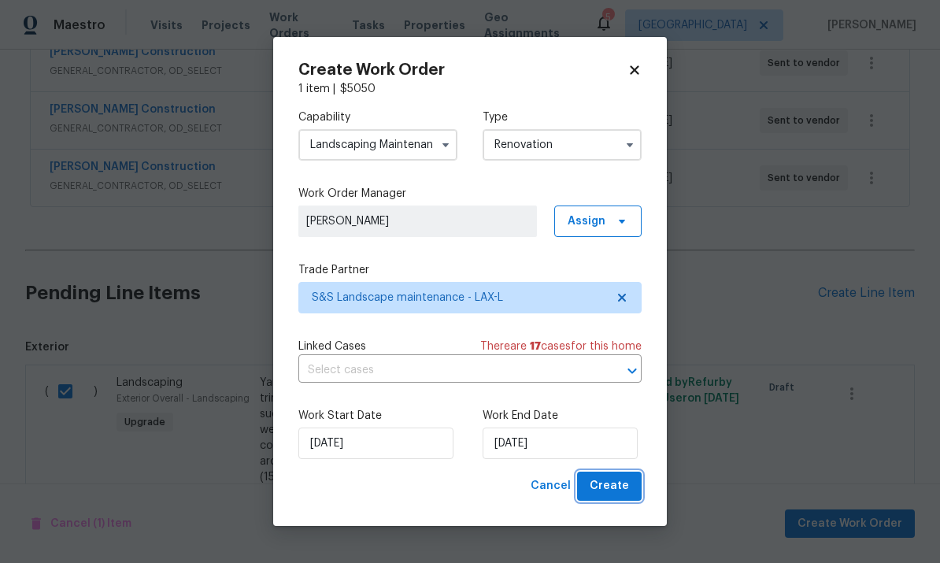
click at [617, 492] on span "Create" at bounding box center [609, 486] width 39 height 20
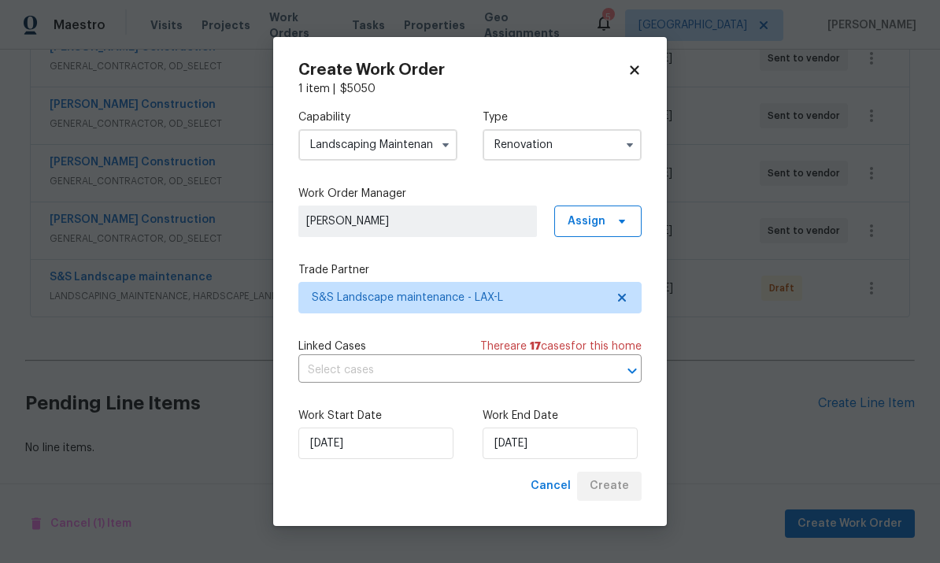
scroll to position [378, 0]
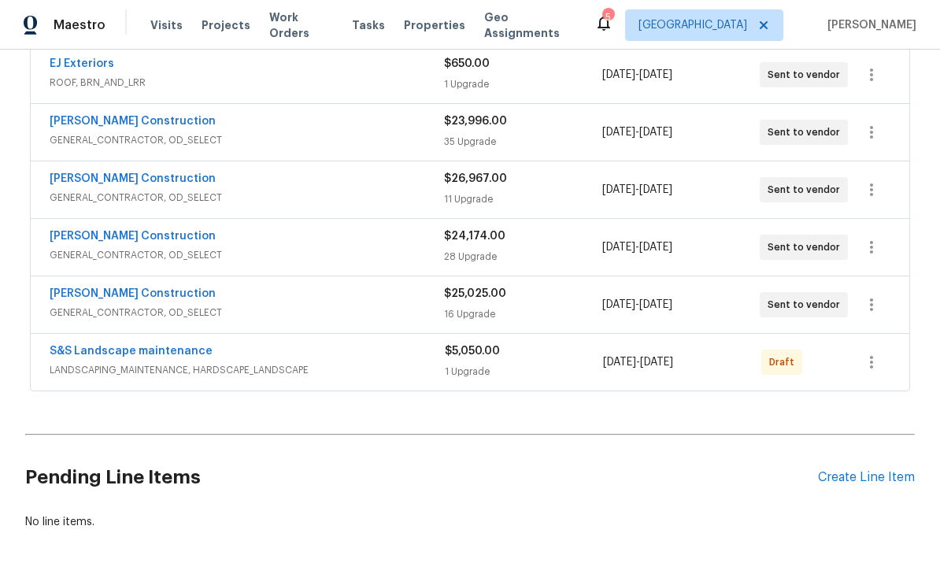
scroll to position [378, 0]
click at [869, 354] on icon "button" at bounding box center [871, 363] width 19 height 19
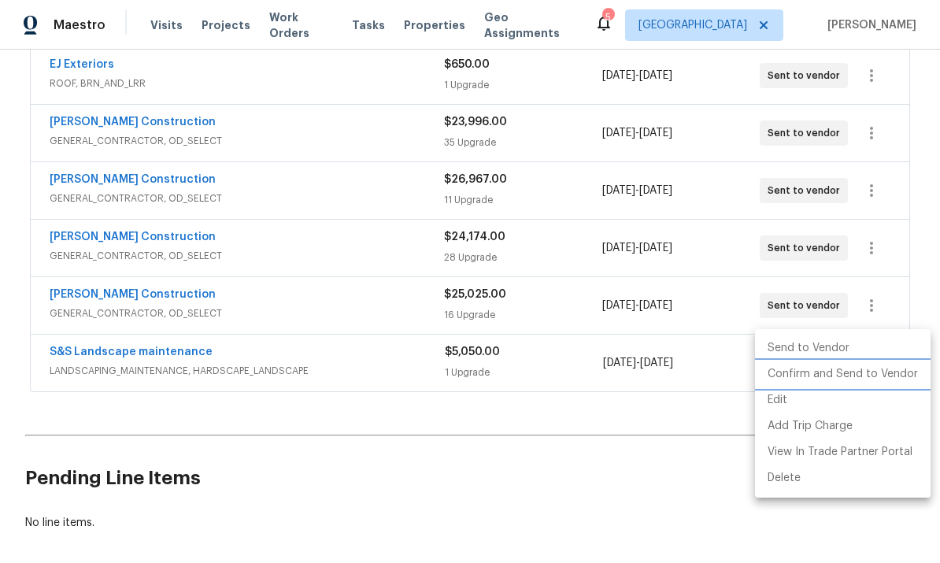
click at [849, 369] on li "Confirm and Send to Vendor" at bounding box center [843, 374] width 176 height 26
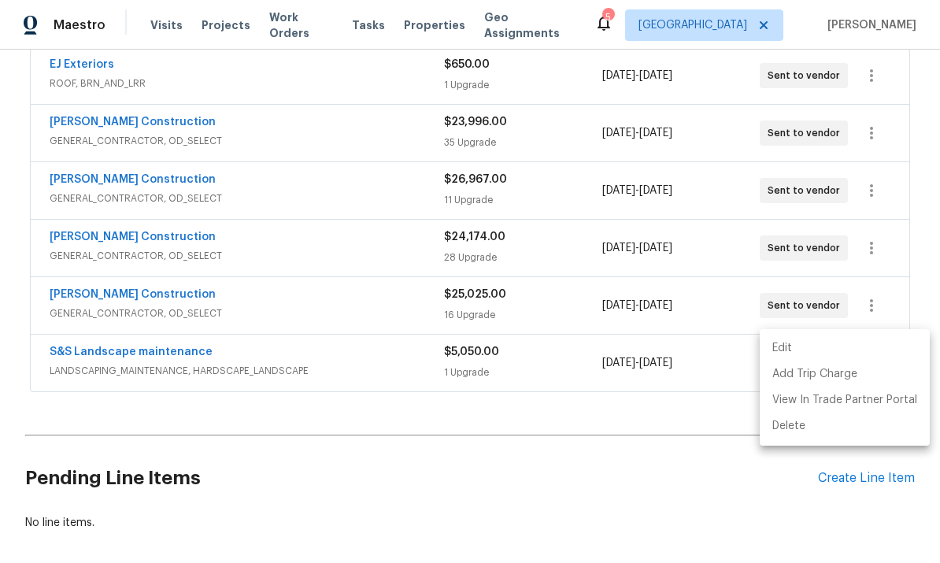
click at [683, 503] on div at bounding box center [470, 281] width 940 height 563
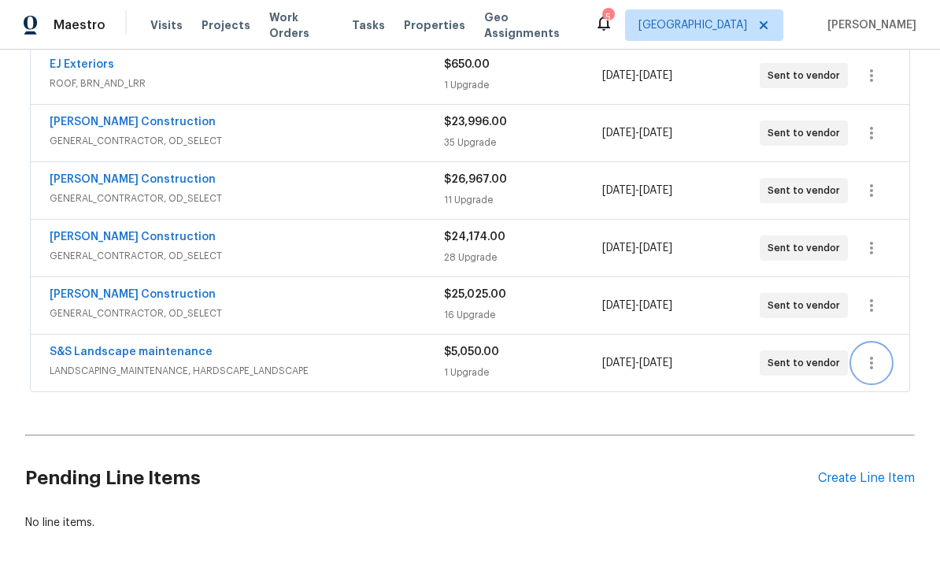
scroll to position [59, 0]
click at [725, 514] on div "Back to all projects 23910 Jensen Dr, Los Angeles, CA 91304 4 Beds | 3 1/2 Bath…" at bounding box center [470, 306] width 940 height 513
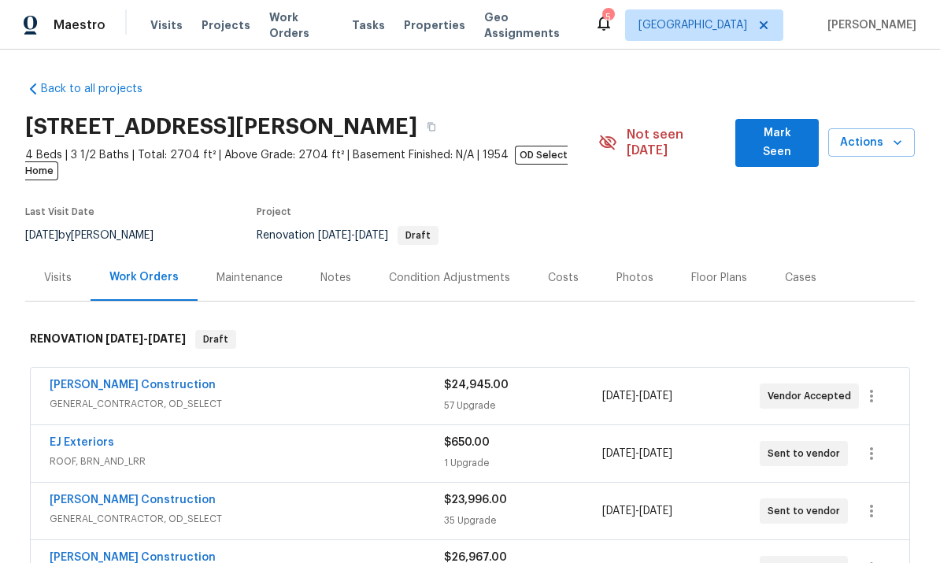
scroll to position [0, 0]
